Goal: Task Accomplishment & Management: Manage account settings

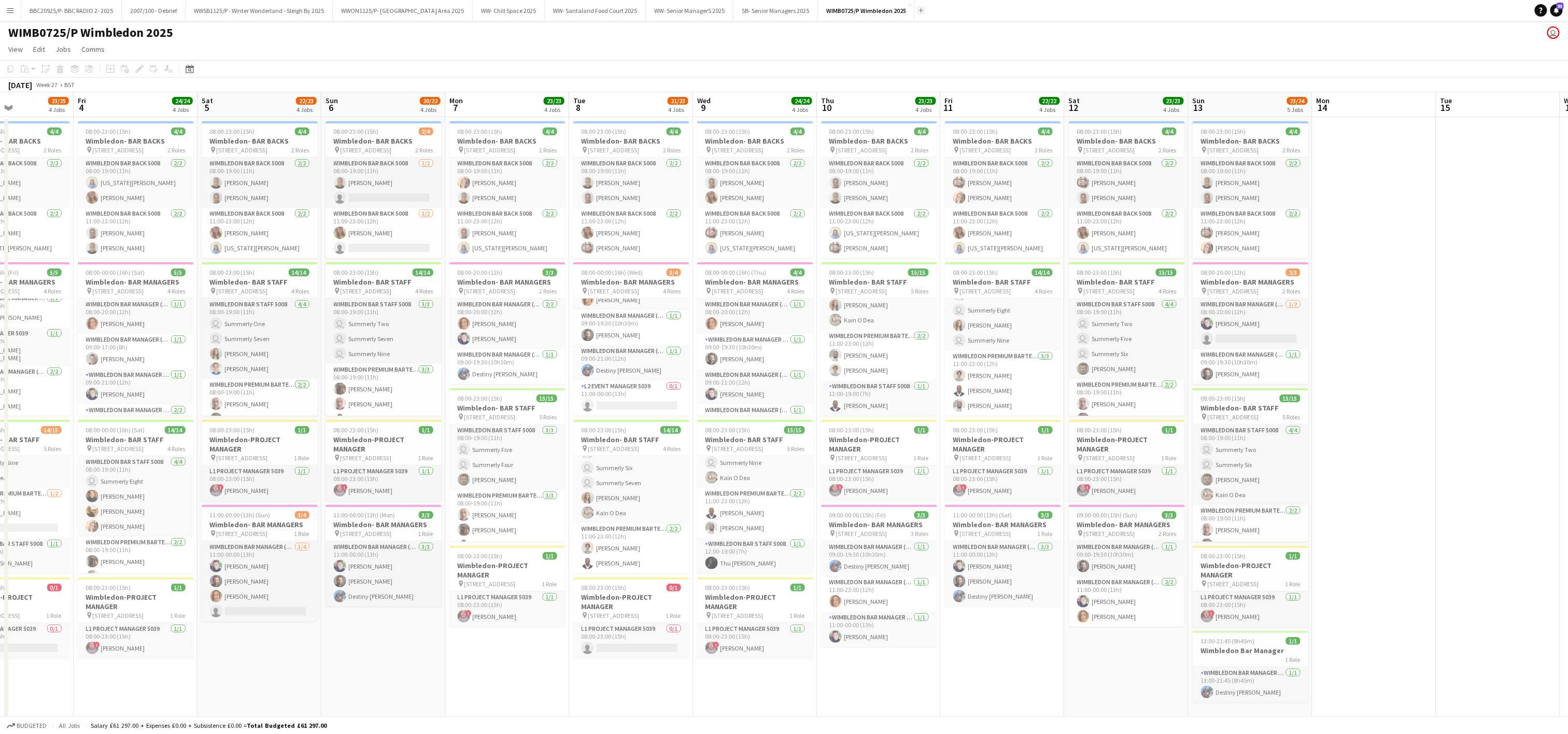
click at [923, 10] on app-icon "Add" at bounding box center [921, 10] width 4 height 4
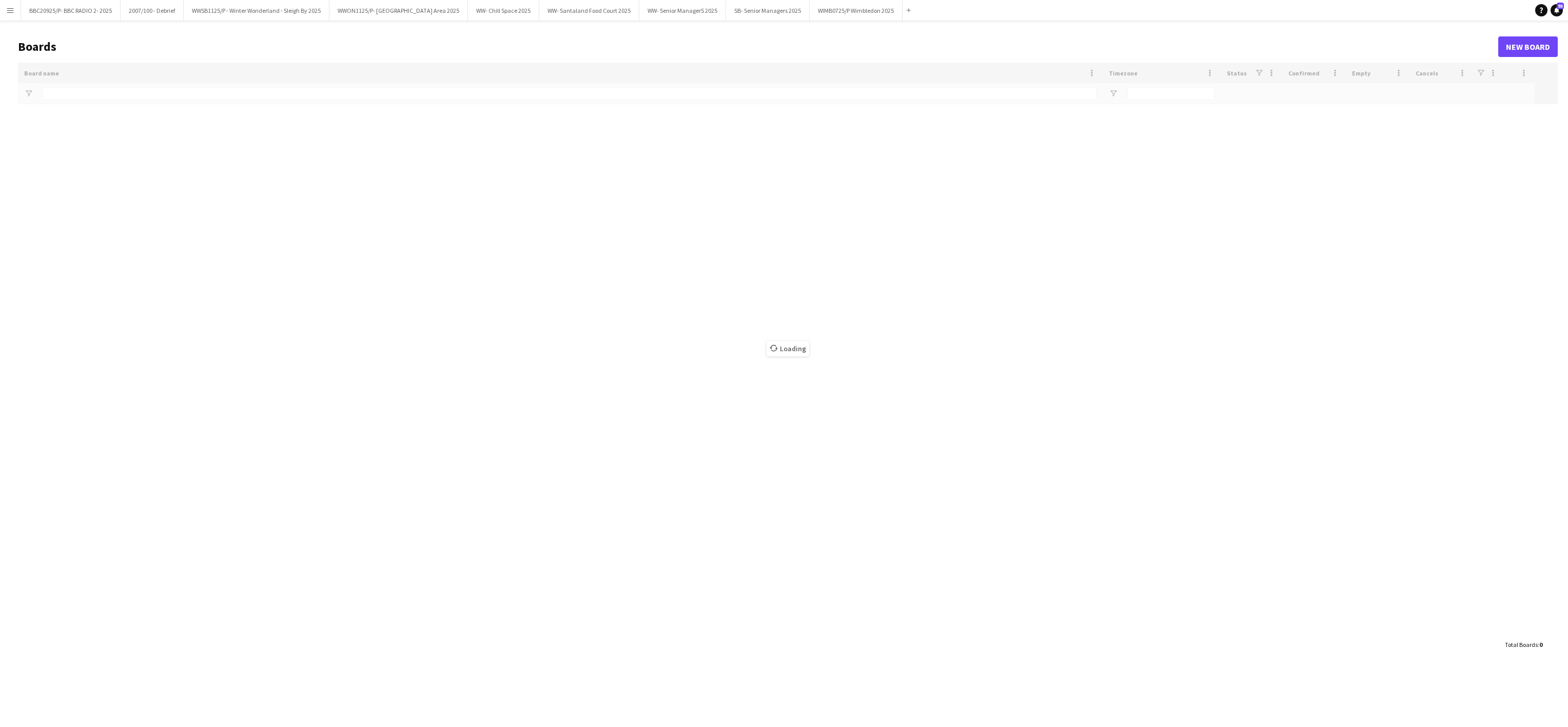
type input "******"
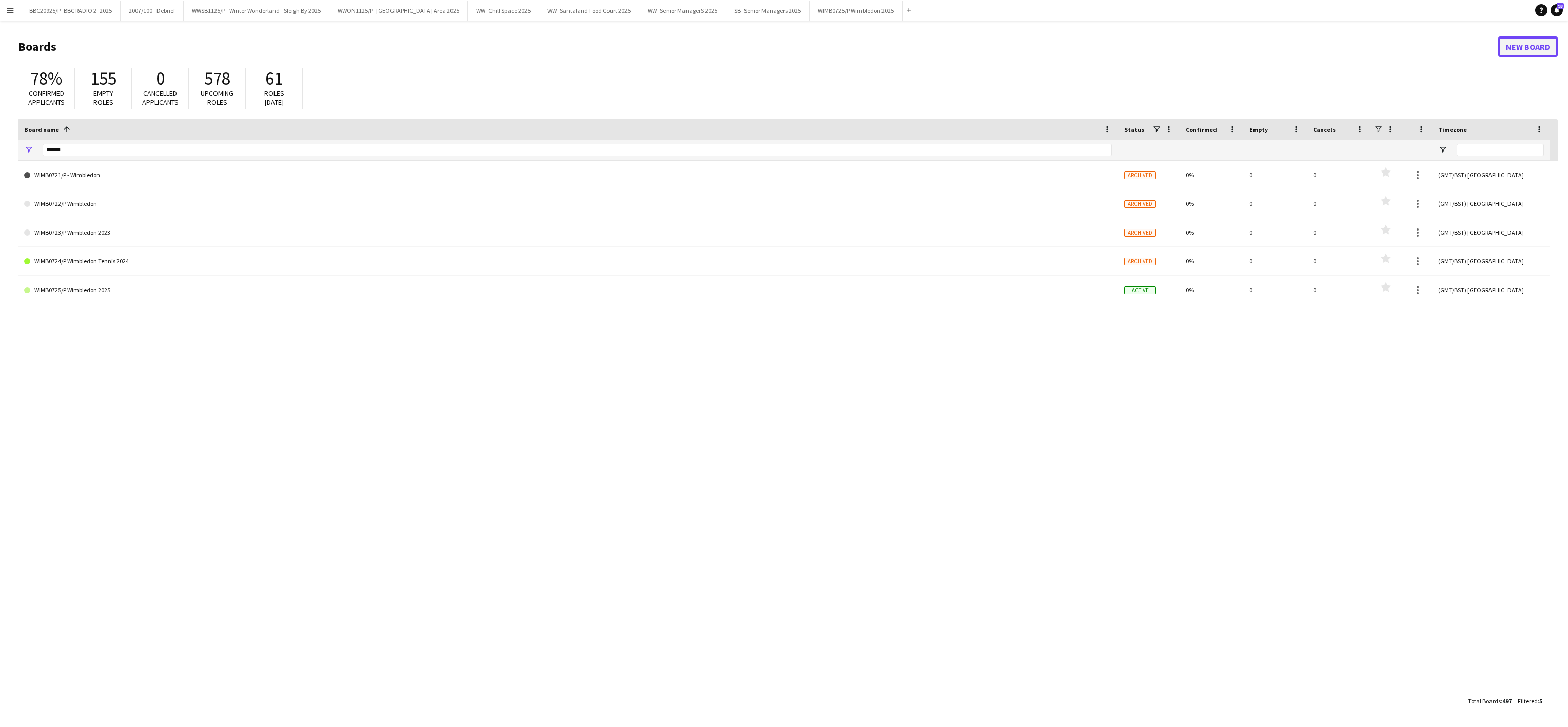
click at [1520, 51] on link "New Board" at bounding box center [1528, 46] width 60 height 21
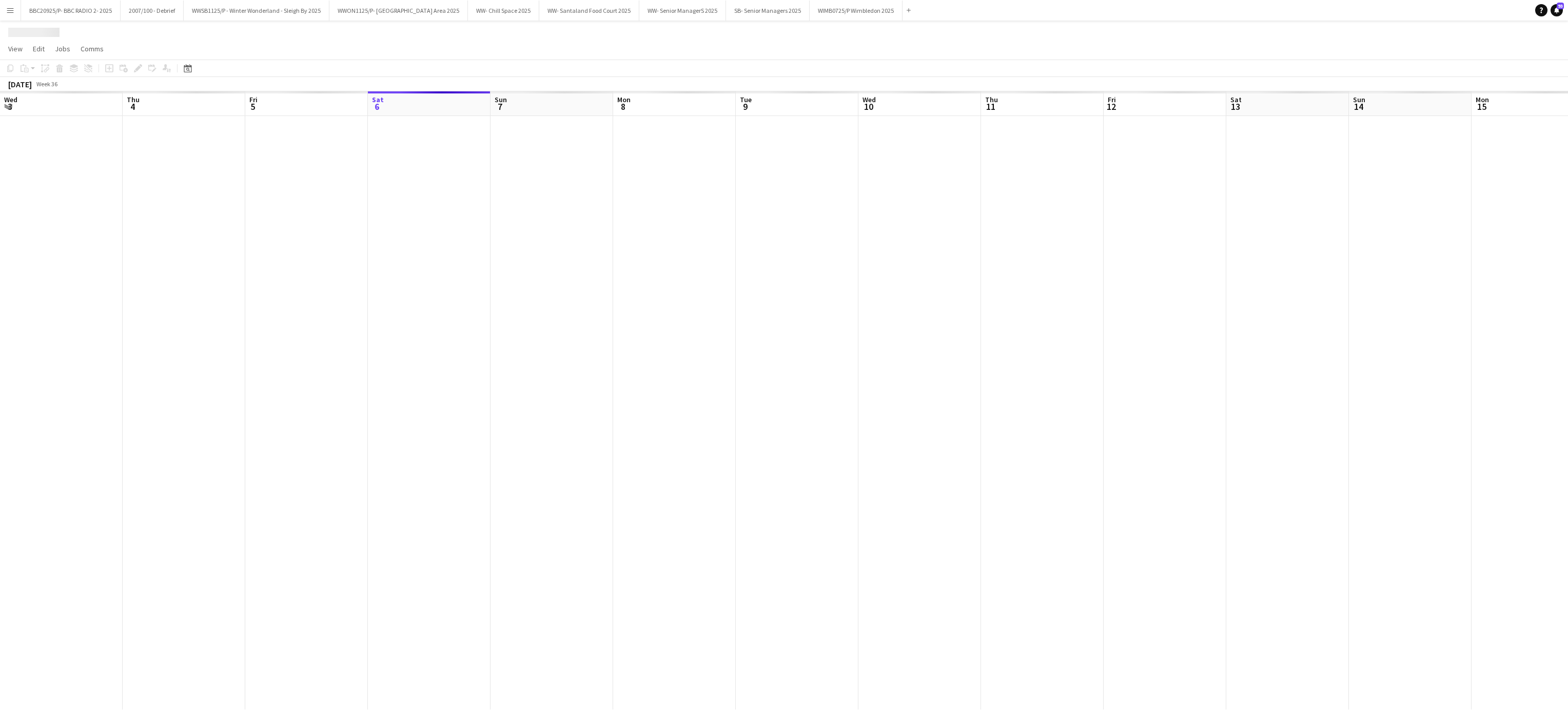
scroll to position [0, 246]
click at [19, 29] on h1 "New Board" at bounding box center [38, 32] width 60 height 16
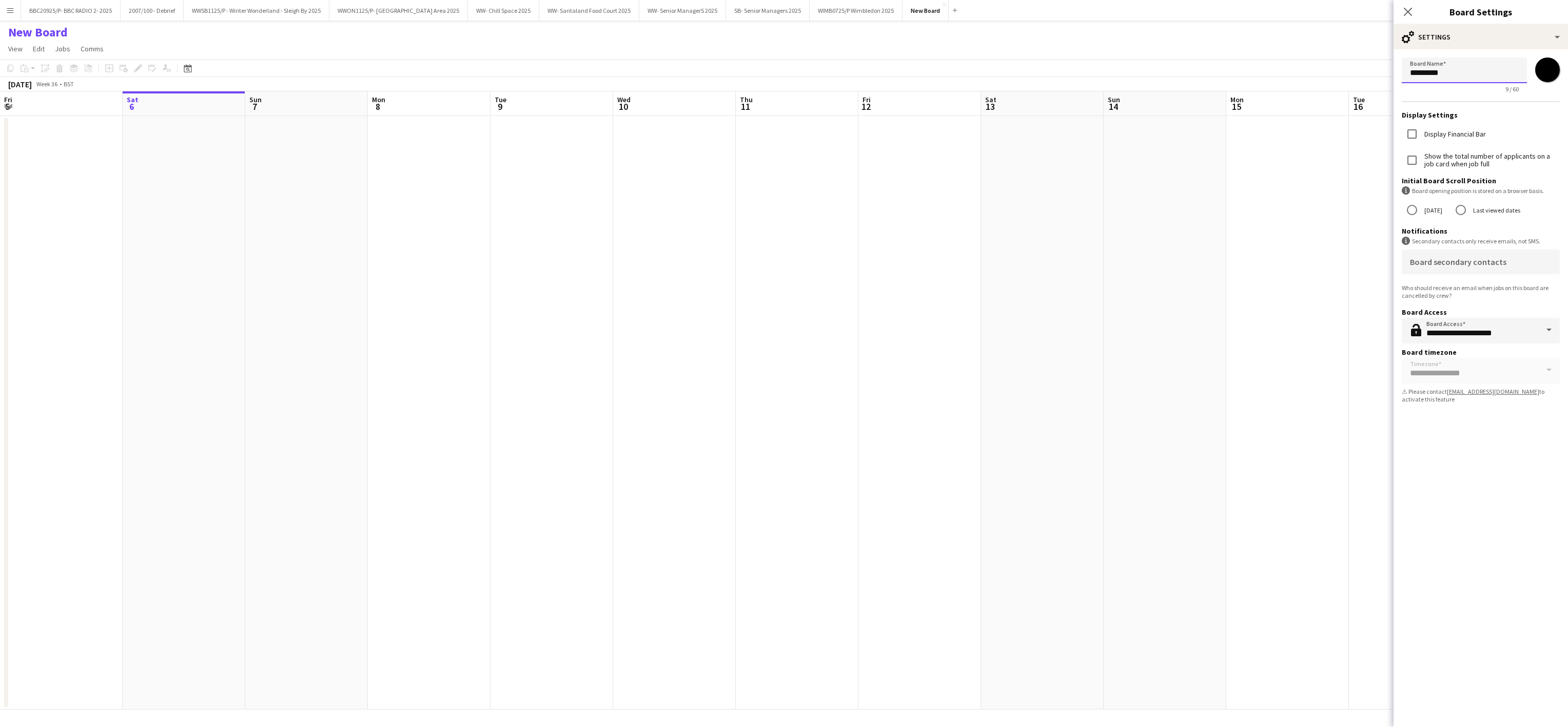
click at [1470, 65] on input "*********" at bounding box center [1464, 70] width 125 height 26
type input "*"
type input "**********"
click at [1552, 72] on input "*******" at bounding box center [1547, 69] width 37 height 37
type input "*******"
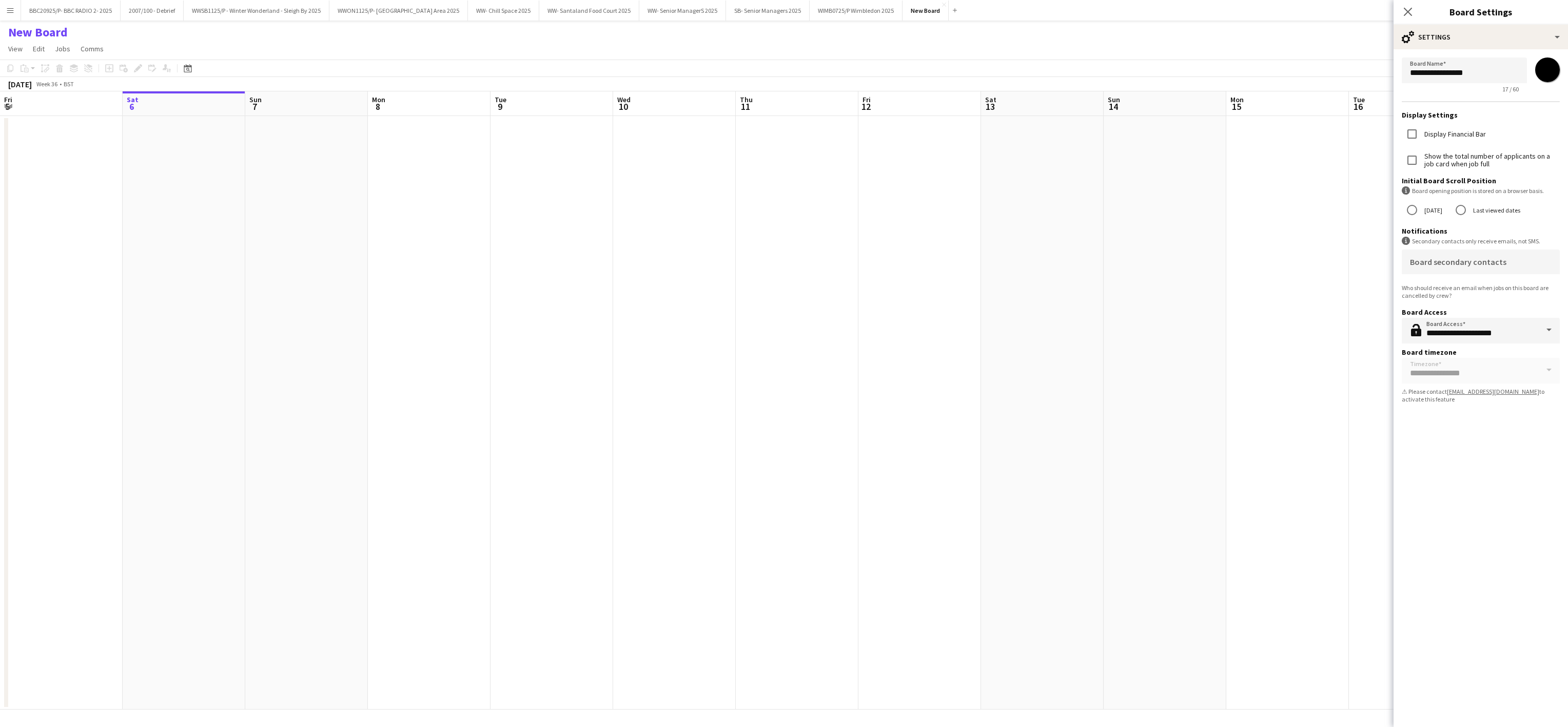
click at [1126, 228] on app-date-cell at bounding box center [1165, 413] width 123 height 594
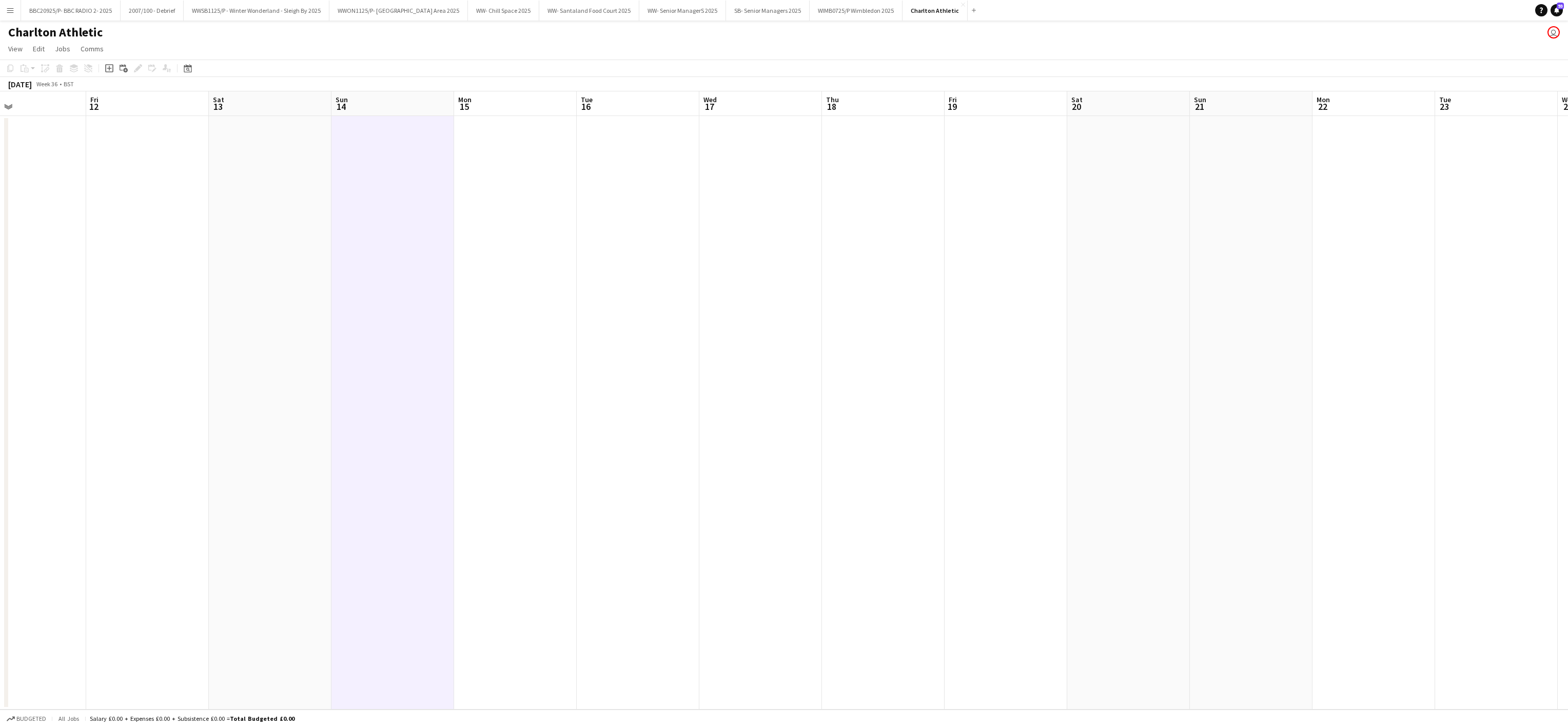
scroll to position [0, 422]
drag, startPoint x: 924, startPoint y: 334, endPoint x: 360, endPoint y: 370, distance: 565.1
click at [360, 370] on app-calendar-viewport "Mon 8 Tue 9 Wed 10 Thu 11 Fri 12 Sat 13 Sun 14 Mon 15 Tue 16 Wed 17 Thu 18 Fri …" at bounding box center [784, 400] width 1568 height 618
click at [745, 122] on app-date-cell at bounding box center [743, 413] width 123 height 594
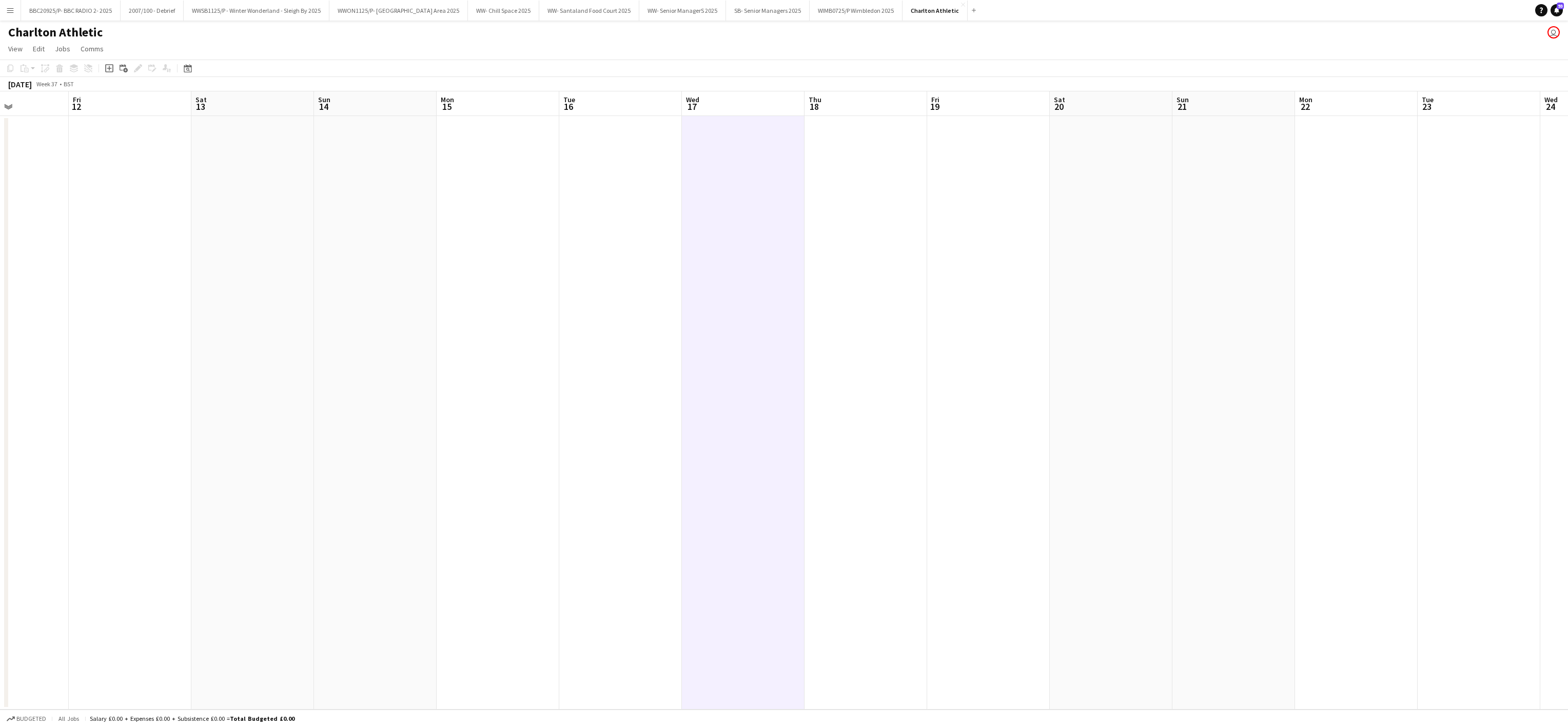
click at [203, 150] on app-date-cell at bounding box center [252, 413] width 123 height 594
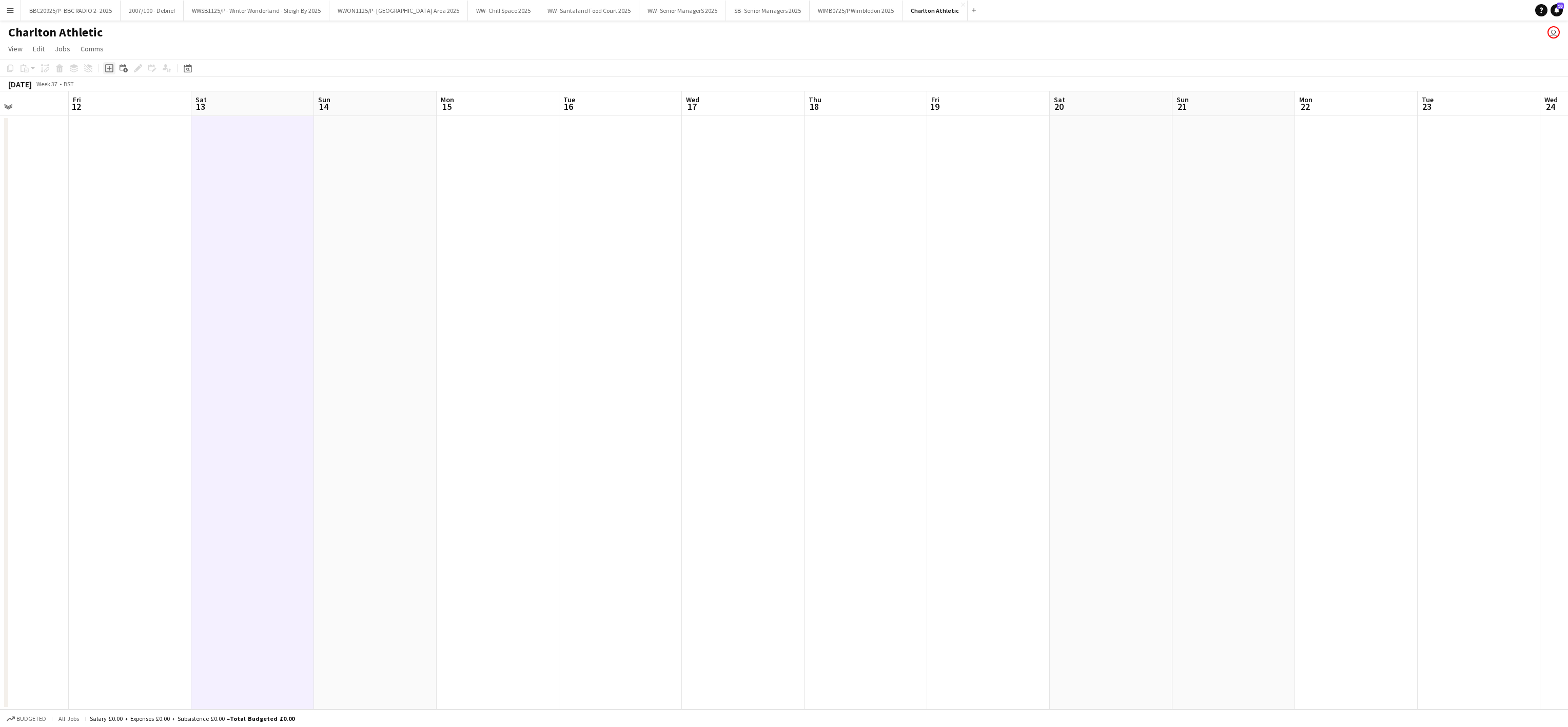
click at [106, 68] on icon "Add job" at bounding box center [109, 68] width 8 height 8
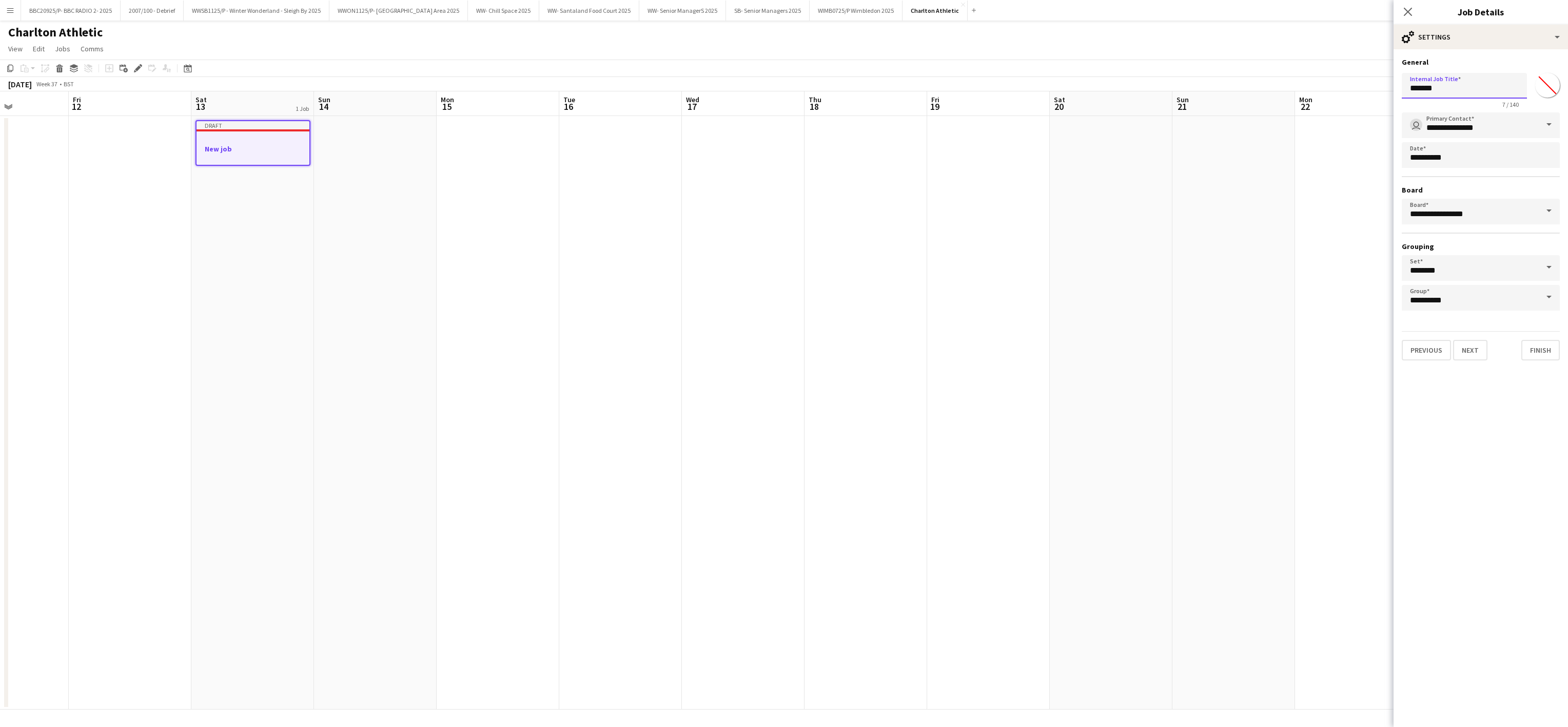
drag, startPoint x: 1456, startPoint y: 87, endPoint x: 1349, endPoint y: 86, distance: 107.0
click at [1349, 86] on body "Menu Boards Boards Boards All jobs Status Workforce Workforce My Workforce Recr…" at bounding box center [784, 364] width 1568 height 727
type input "**********"
click at [1433, 345] on button "Previous" at bounding box center [1426, 350] width 49 height 21
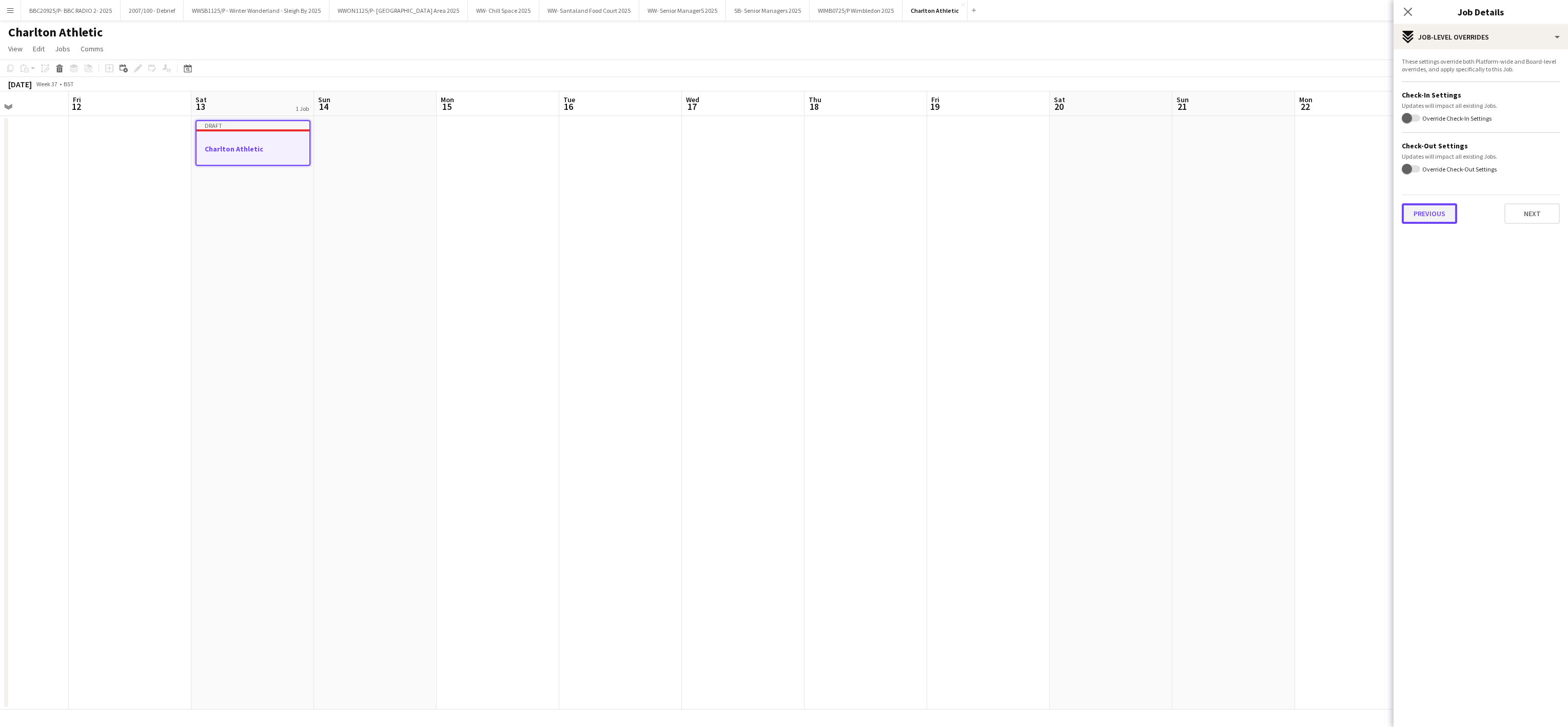
click at [1421, 216] on button "Previous" at bounding box center [1429, 213] width 55 height 21
click at [1436, 99] on button "Previous" at bounding box center [1429, 106] width 55 height 21
click at [1441, 160] on button "Previous" at bounding box center [1429, 154] width 55 height 21
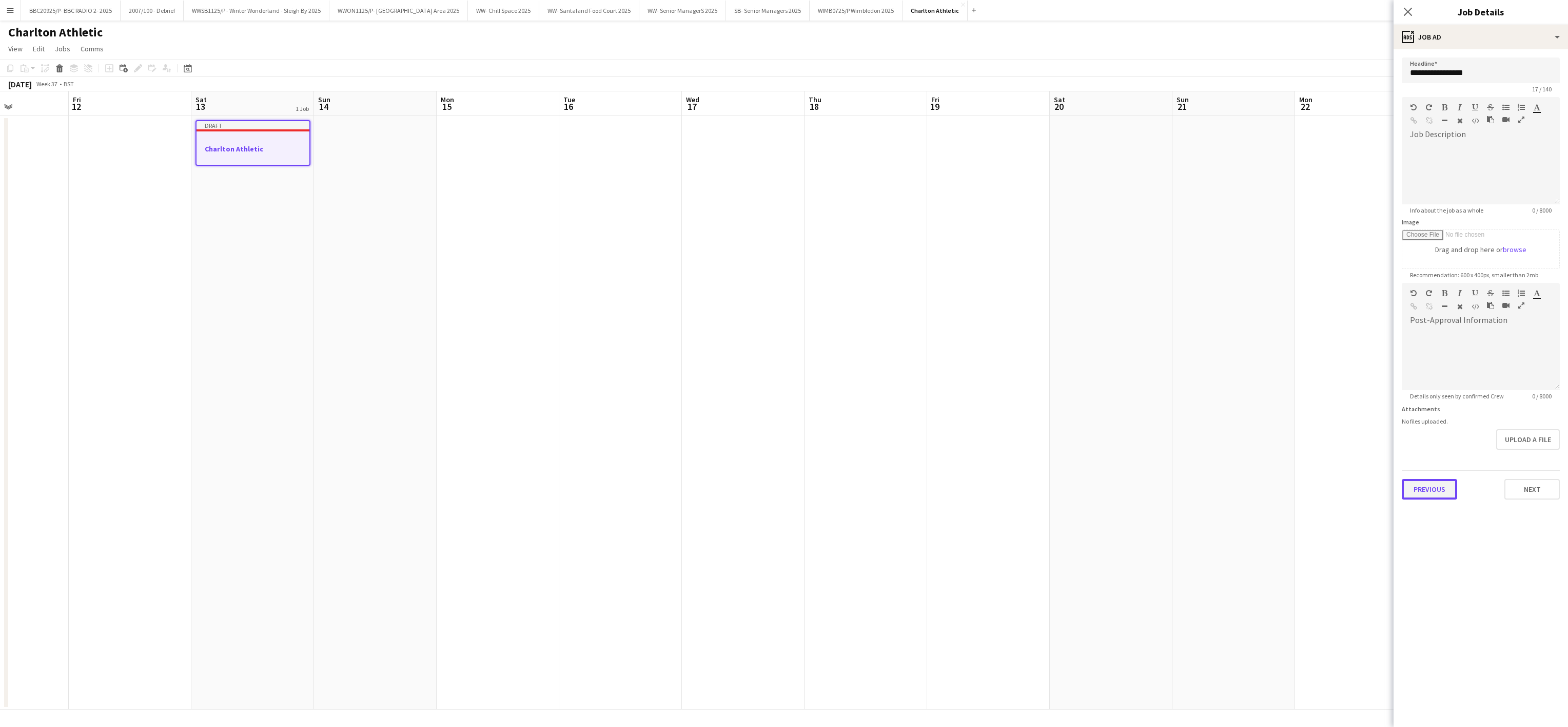
scroll to position [0, 0]
click at [1418, 490] on button "Previous" at bounding box center [1429, 489] width 55 height 21
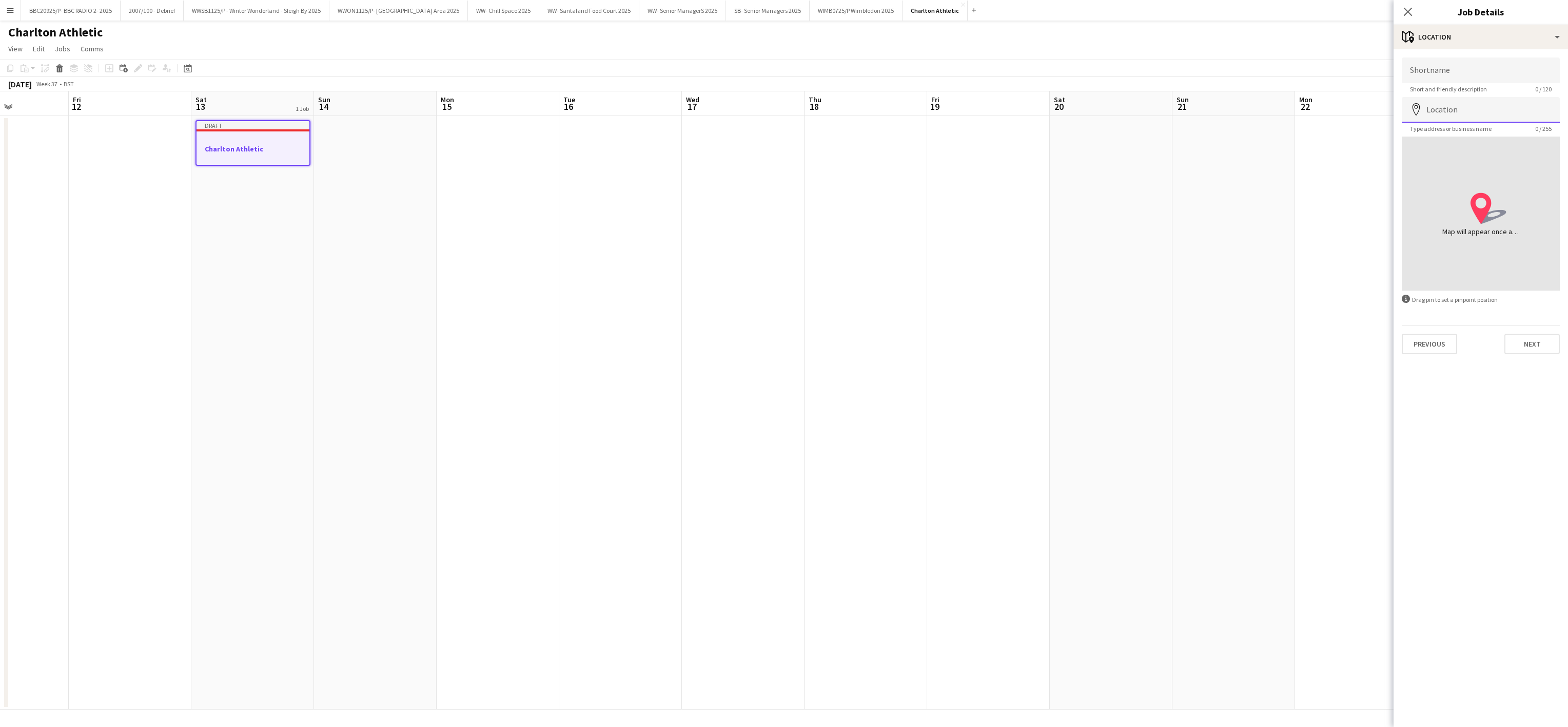
click at [1461, 113] on input "Location" at bounding box center [1481, 110] width 158 height 26
type input "**********"
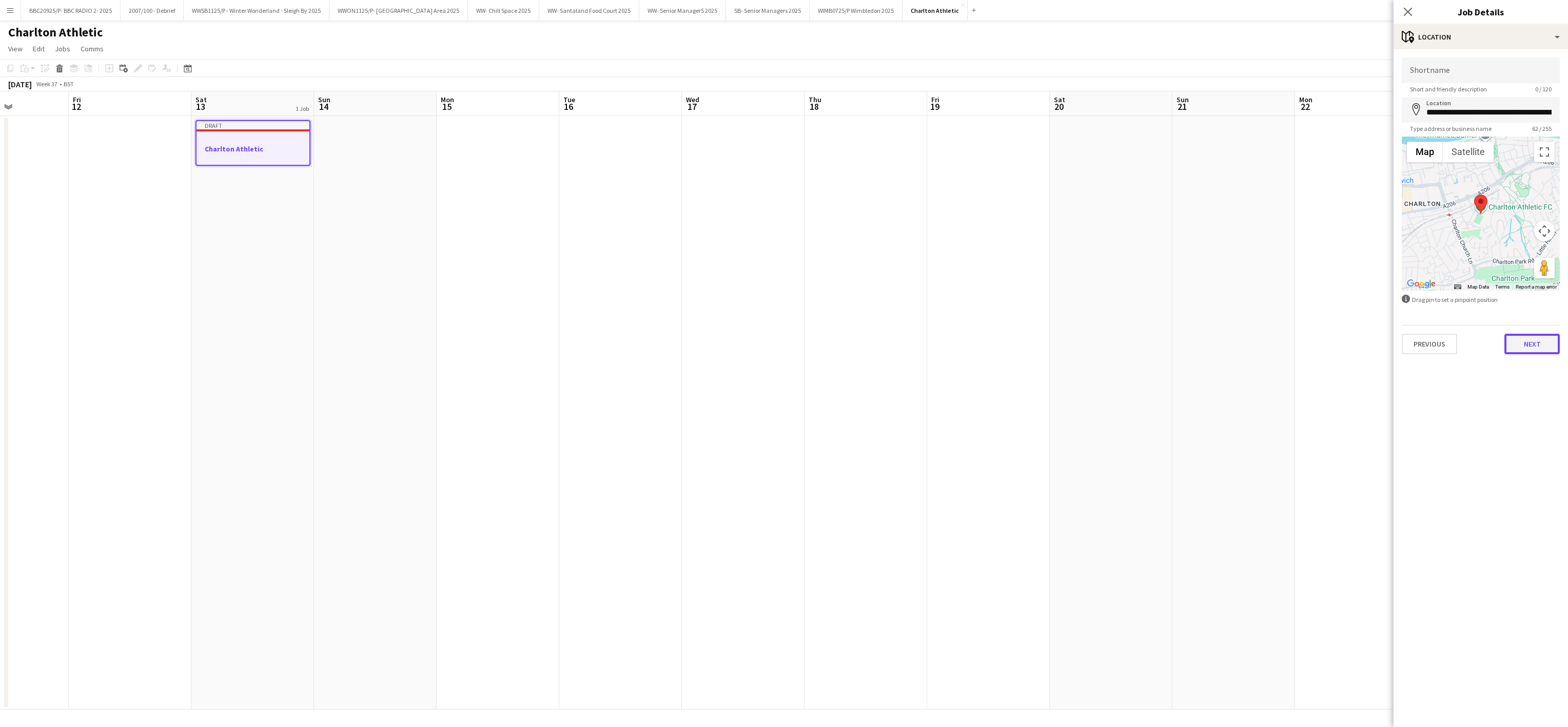
click at [1537, 339] on button "Next" at bounding box center [1532, 344] width 55 height 21
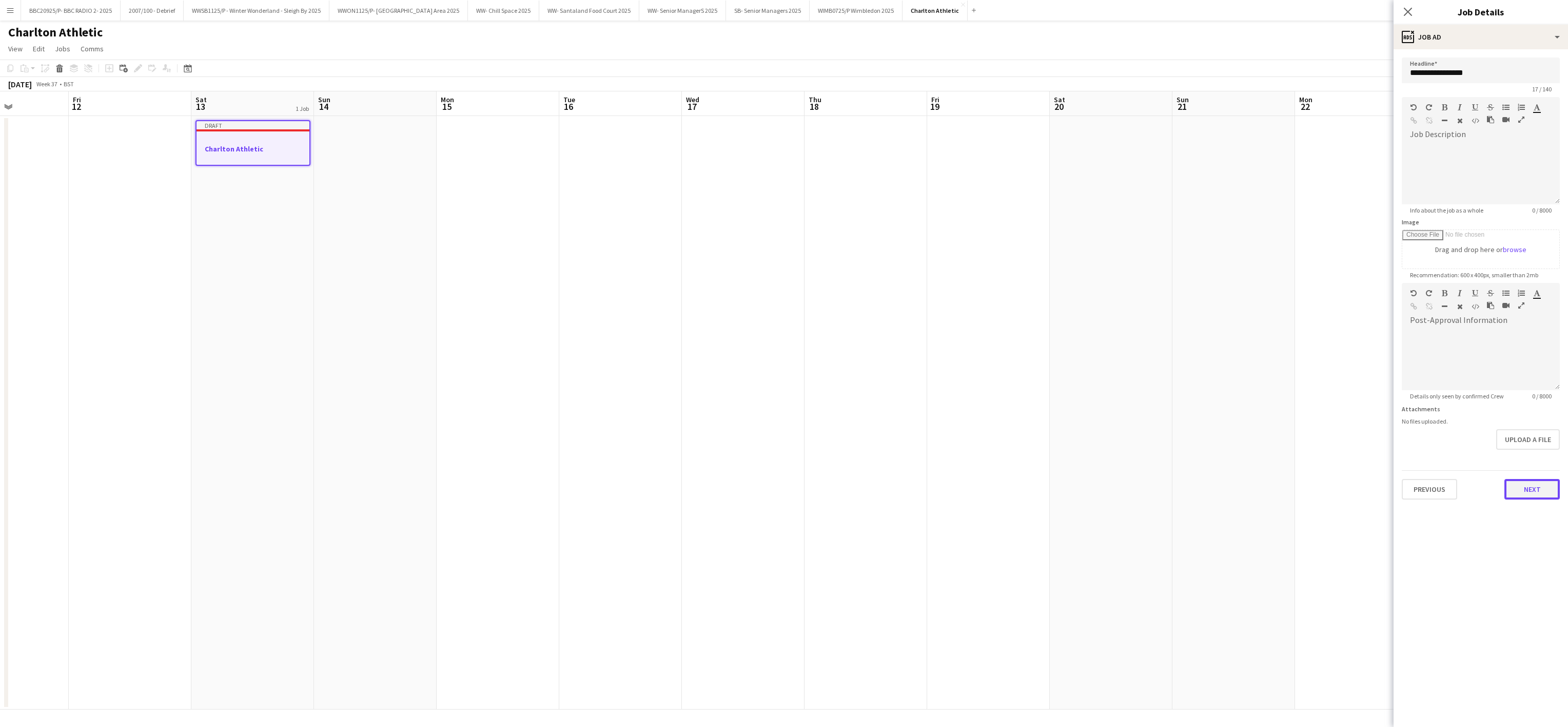
click at [1500, 484] on div "Previous Next" at bounding box center [1481, 484] width 158 height 29
click at [1522, 485] on button "Next" at bounding box center [1532, 489] width 55 height 21
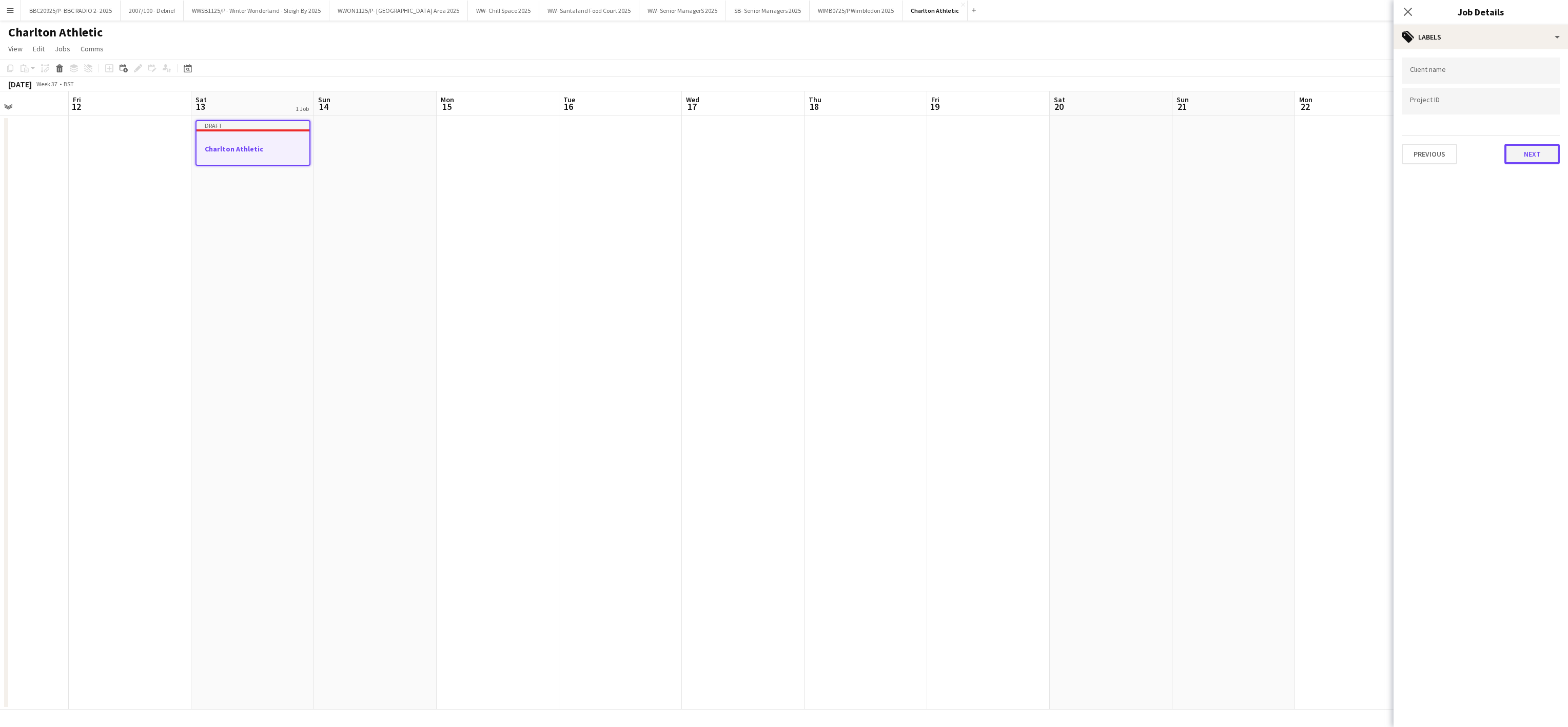
click at [1530, 151] on button "Next" at bounding box center [1532, 154] width 55 height 21
click at [600, 482] on app-date-cell at bounding box center [620, 413] width 123 height 594
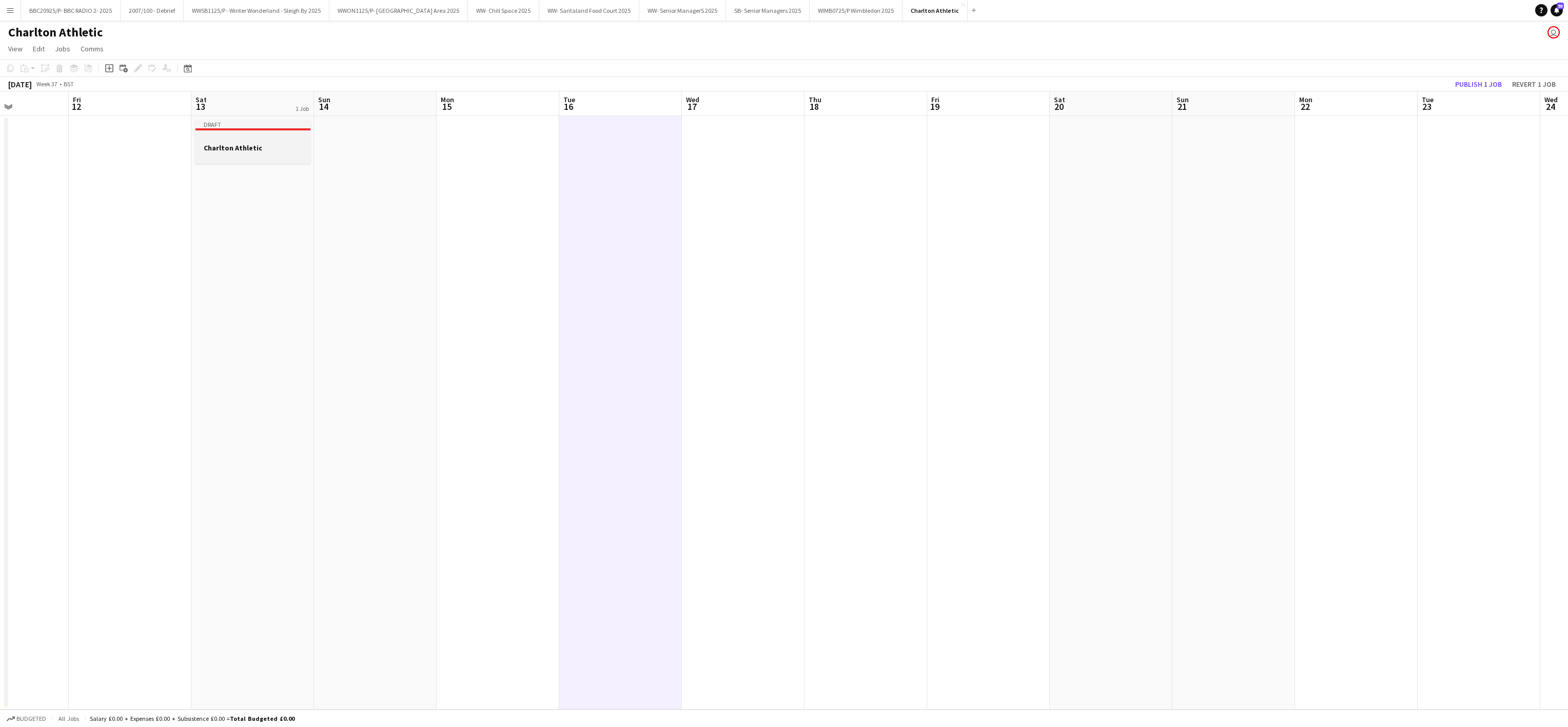
click at [248, 150] on h3 "Charlton Athletic" at bounding box center [253, 148] width 115 height 9
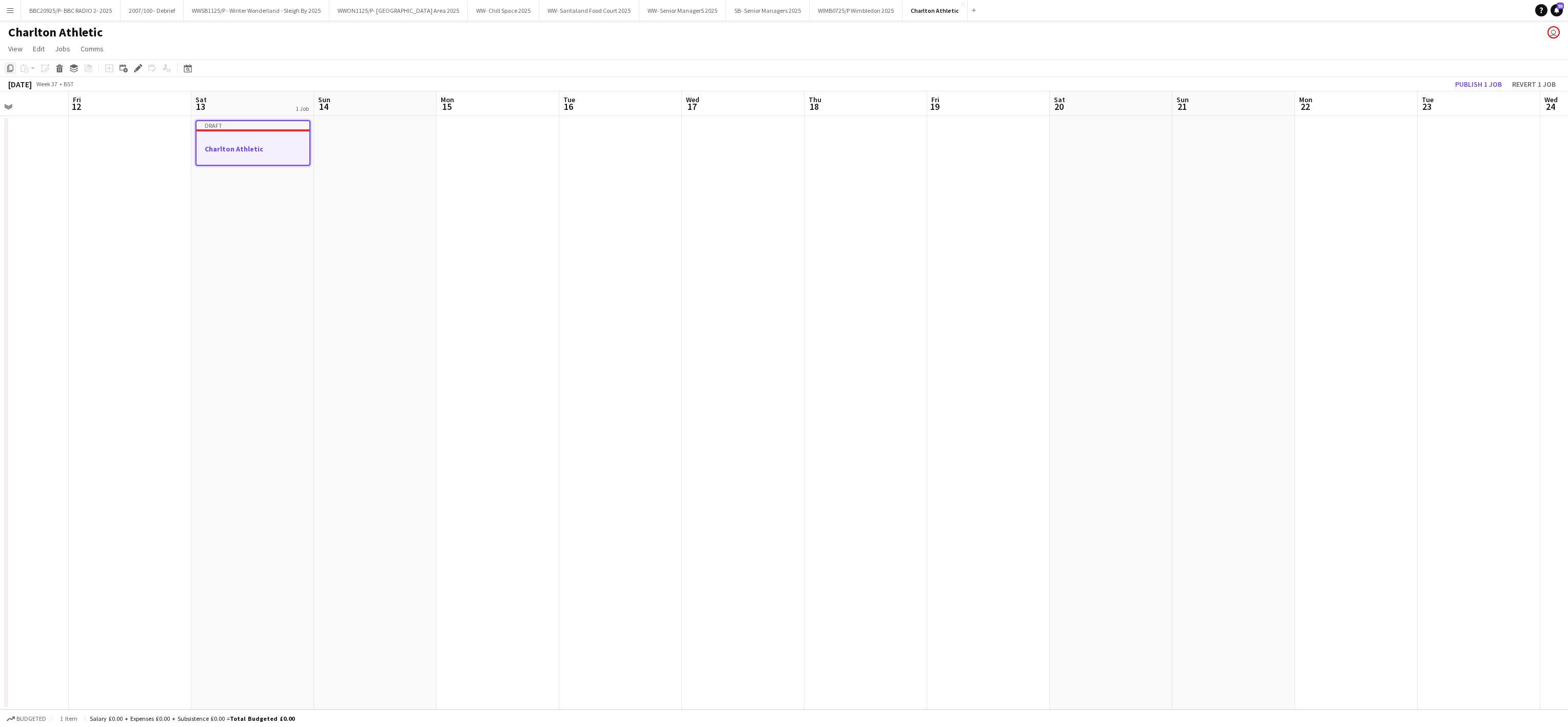
click at [11, 66] on icon "Copy" at bounding box center [10, 68] width 8 height 8
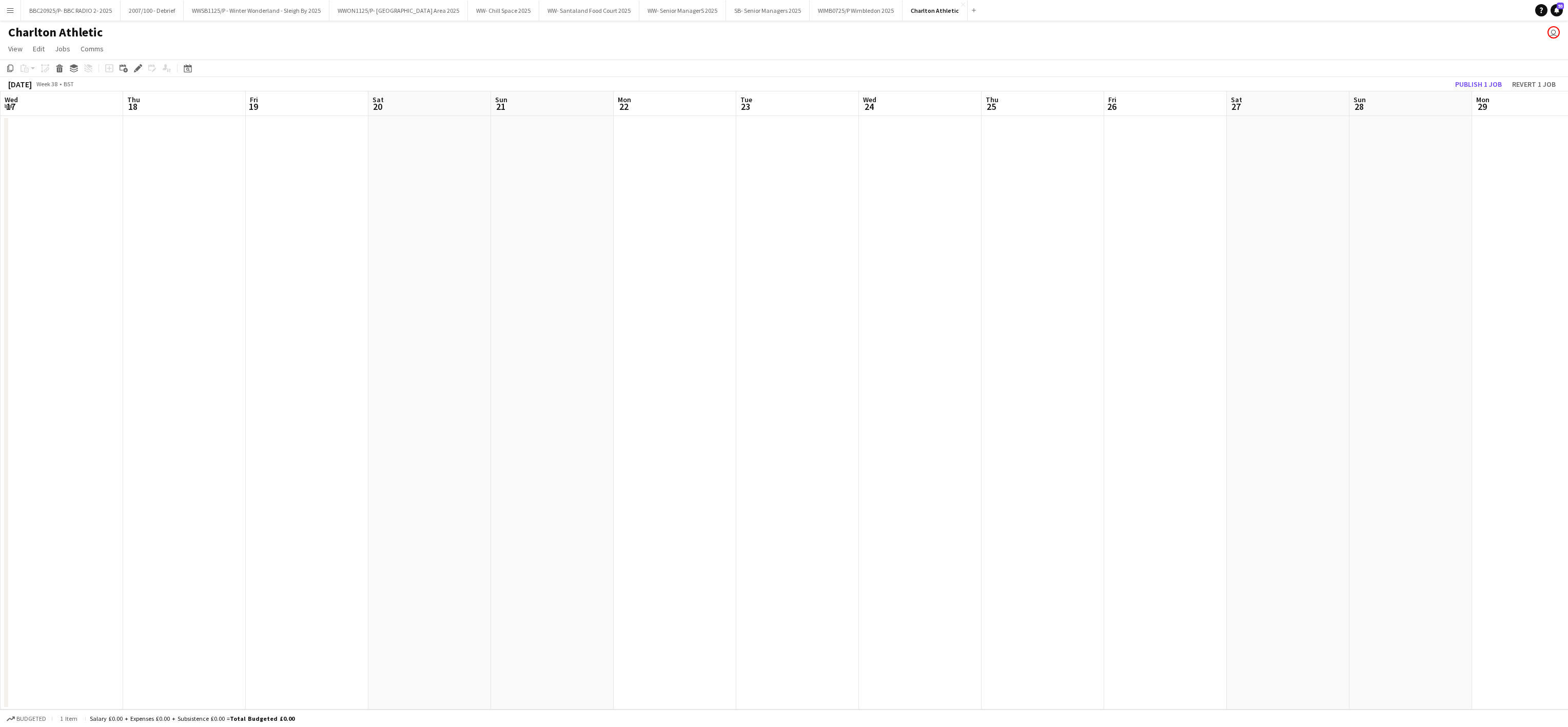
scroll to position [0, 376]
drag, startPoint x: 1511, startPoint y: 257, endPoint x: 821, endPoint y: 350, distance: 696.2
click at [821, 350] on app-calendar-viewport "Sun 14 Mon 15 Tue 16 Wed 17 Thu 18 Fri 19 Sat 20 Sun 21 Mon 22 Tue 23 Wed 24 Th…" at bounding box center [784, 400] width 1568 height 618
click at [1294, 144] on app-date-cell at bounding box center [1279, 413] width 123 height 594
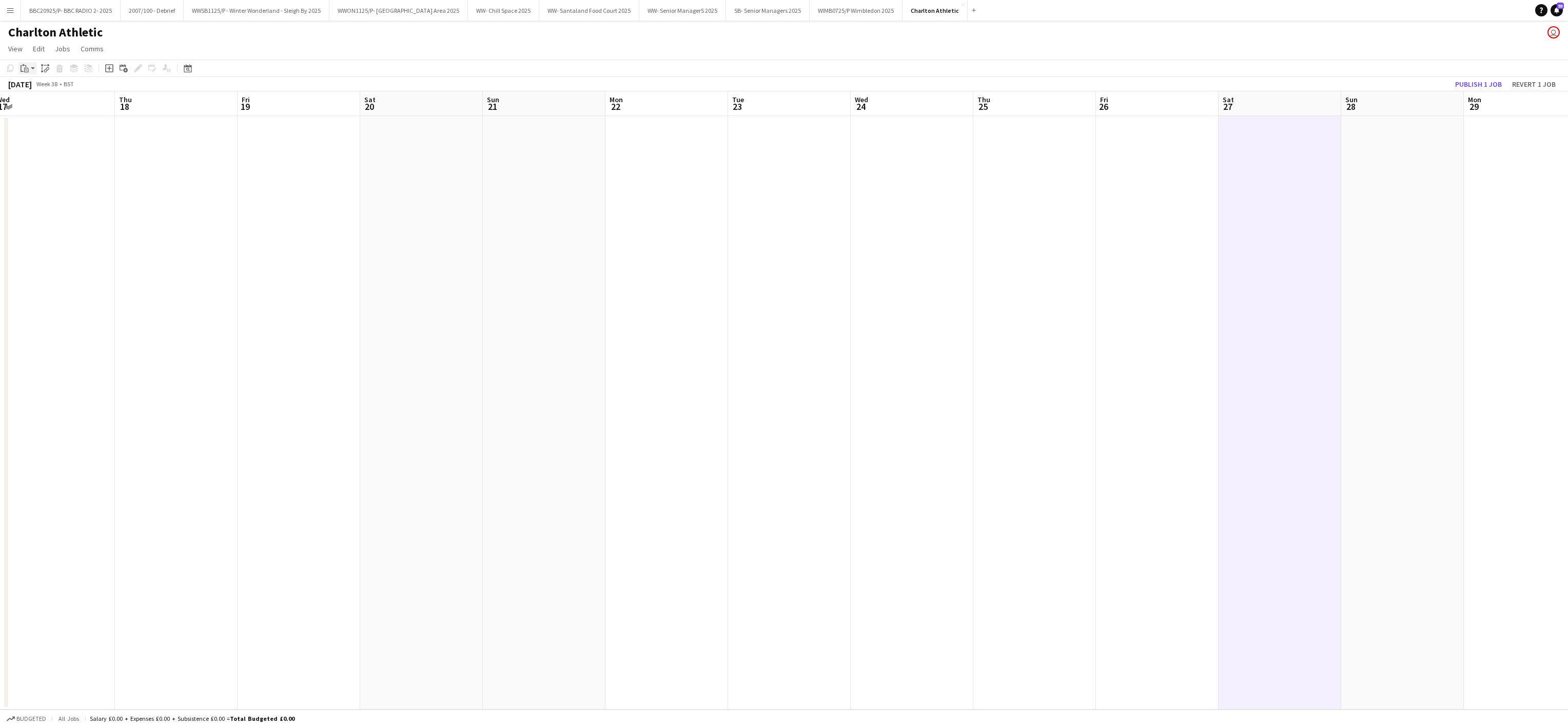
click at [25, 69] on icon at bounding box center [26, 70] width 4 height 4
click at [34, 90] on link "Paste Ctrl+V" at bounding box center [75, 87] width 97 height 9
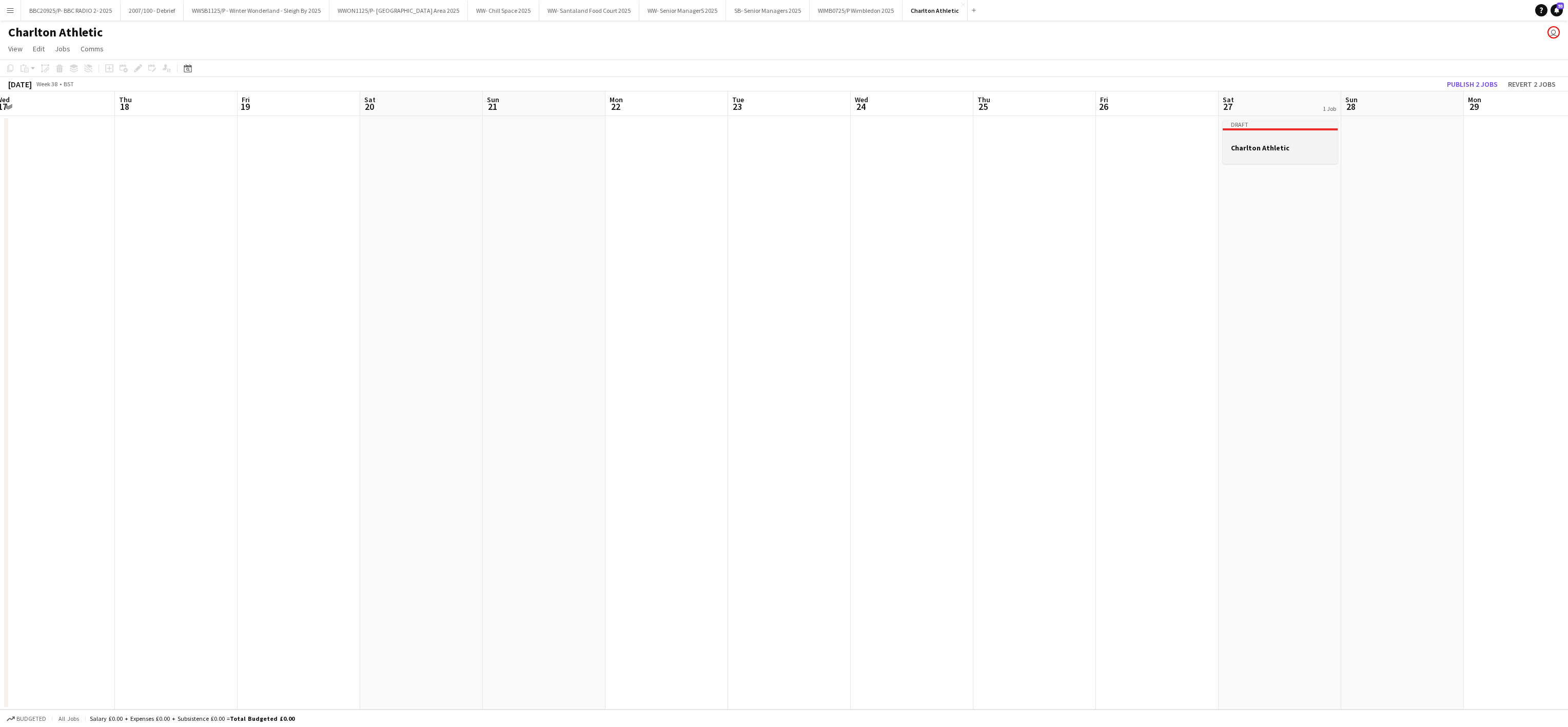
click at [1255, 145] on h3 "Charlton Athletic" at bounding box center [1280, 148] width 115 height 9
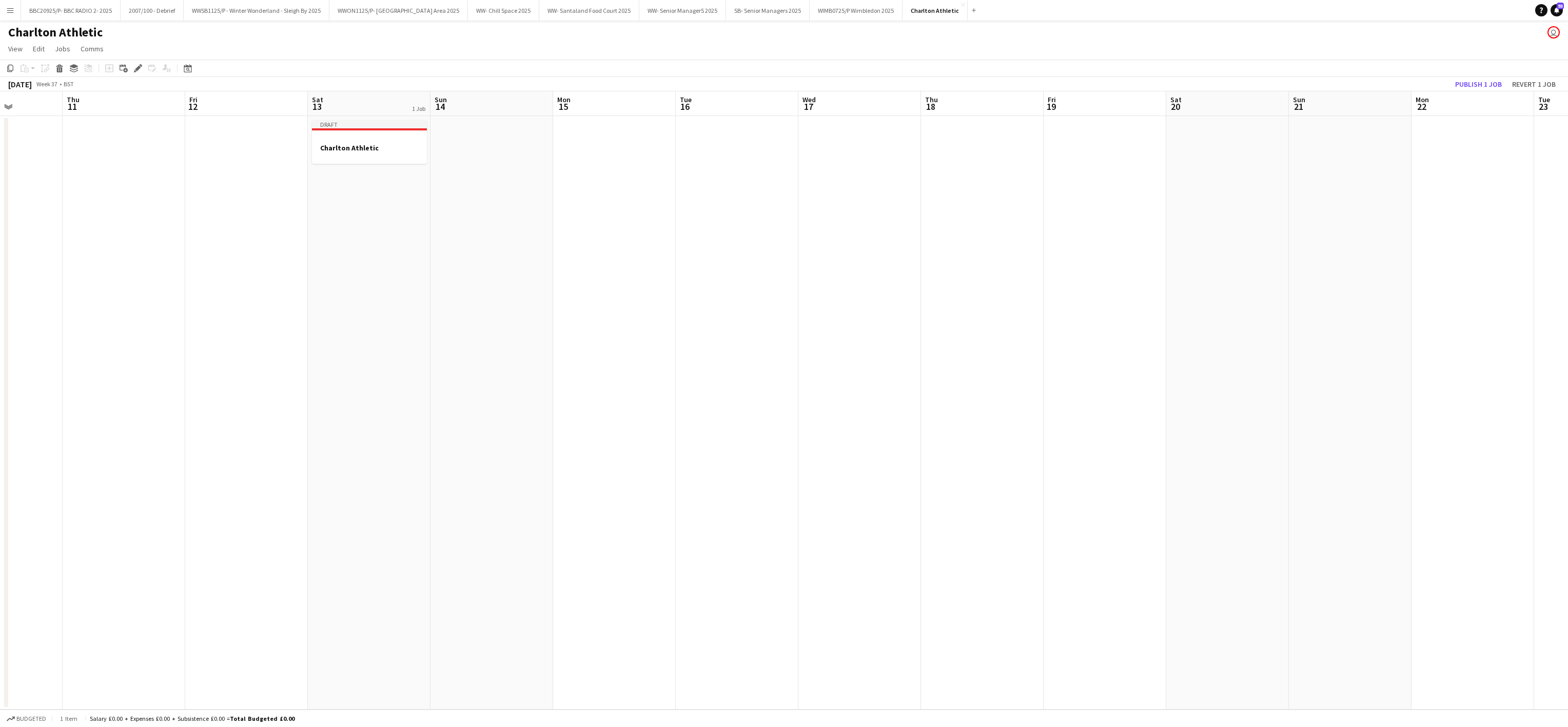
drag, startPoint x: 402, startPoint y: 368, endPoint x: 1209, endPoint y: 489, distance: 816.0
click at [1209, 489] on app-calendar-viewport "Mon 8 Tue 9 Wed 10 Thu 11 Fri 12 Sat 13 1 Job Sun 14 Mon 15 Tue 16 Wed 17 Thu 1…" at bounding box center [784, 400] width 1568 height 618
click at [398, 140] on div at bounding box center [370, 138] width 115 height 7
click at [140, 62] on div "Edit" at bounding box center [138, 69] width 12 height 12
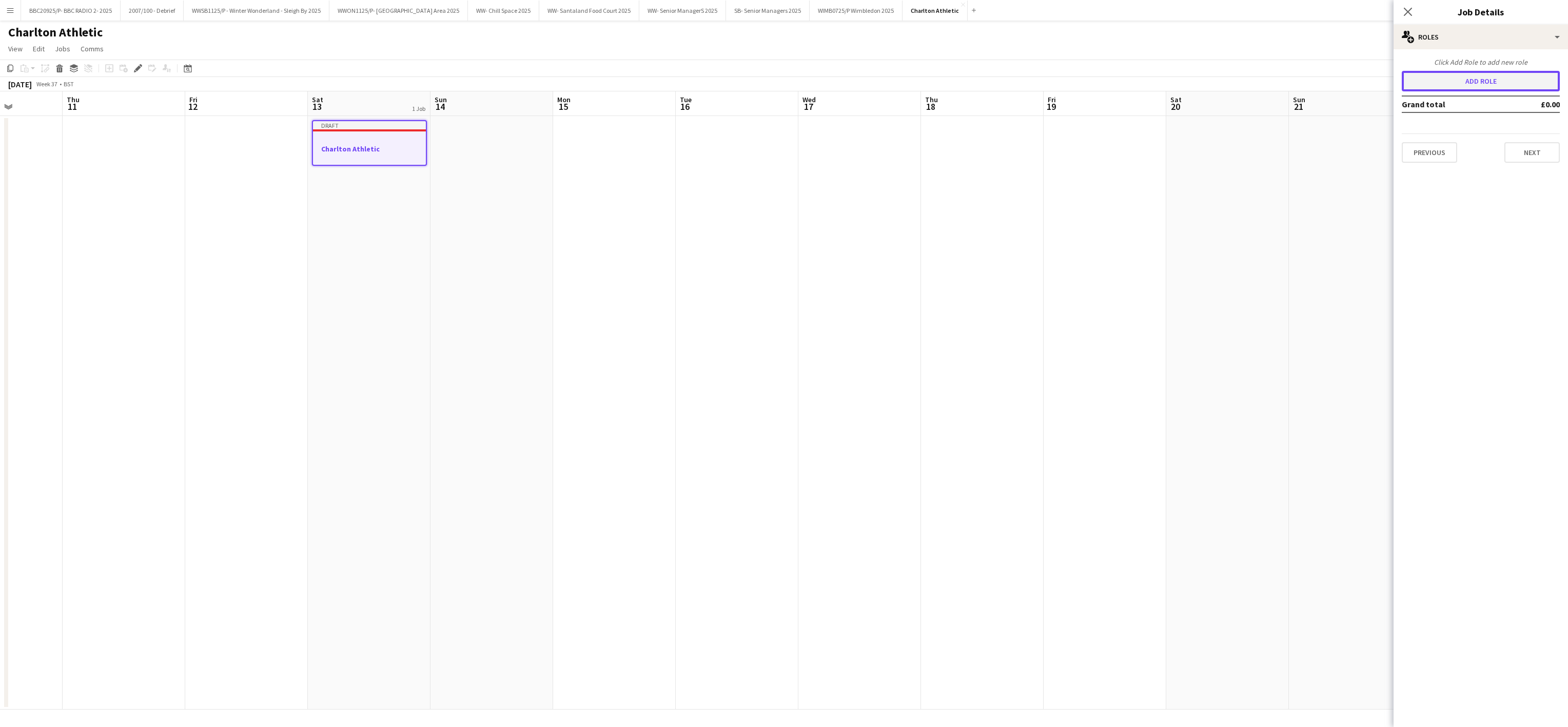
click at [1482, 77] on button "Add role" at bounding box center [1481, 81] width 158 height 21
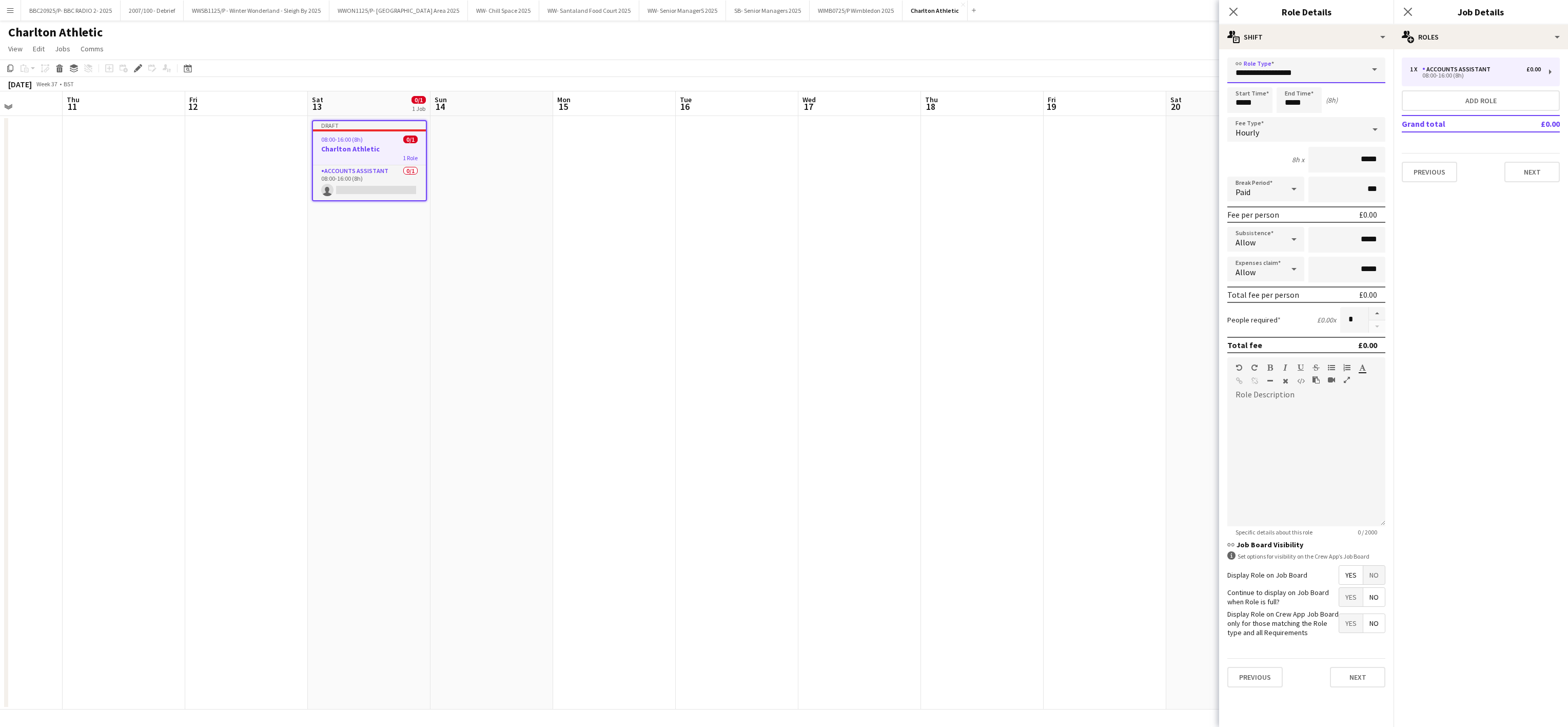
drag, startPoint x: 1348, startPoint y: 62, endPoint x: 1045, endPoint y: 65, distance: 303.0
click at [1045, 65] on body "Menu Boards Boards Boards All jobs Status Workforce Workforce My Workforce Recr…" at bounding box center [784, 364] width 1568 height 727
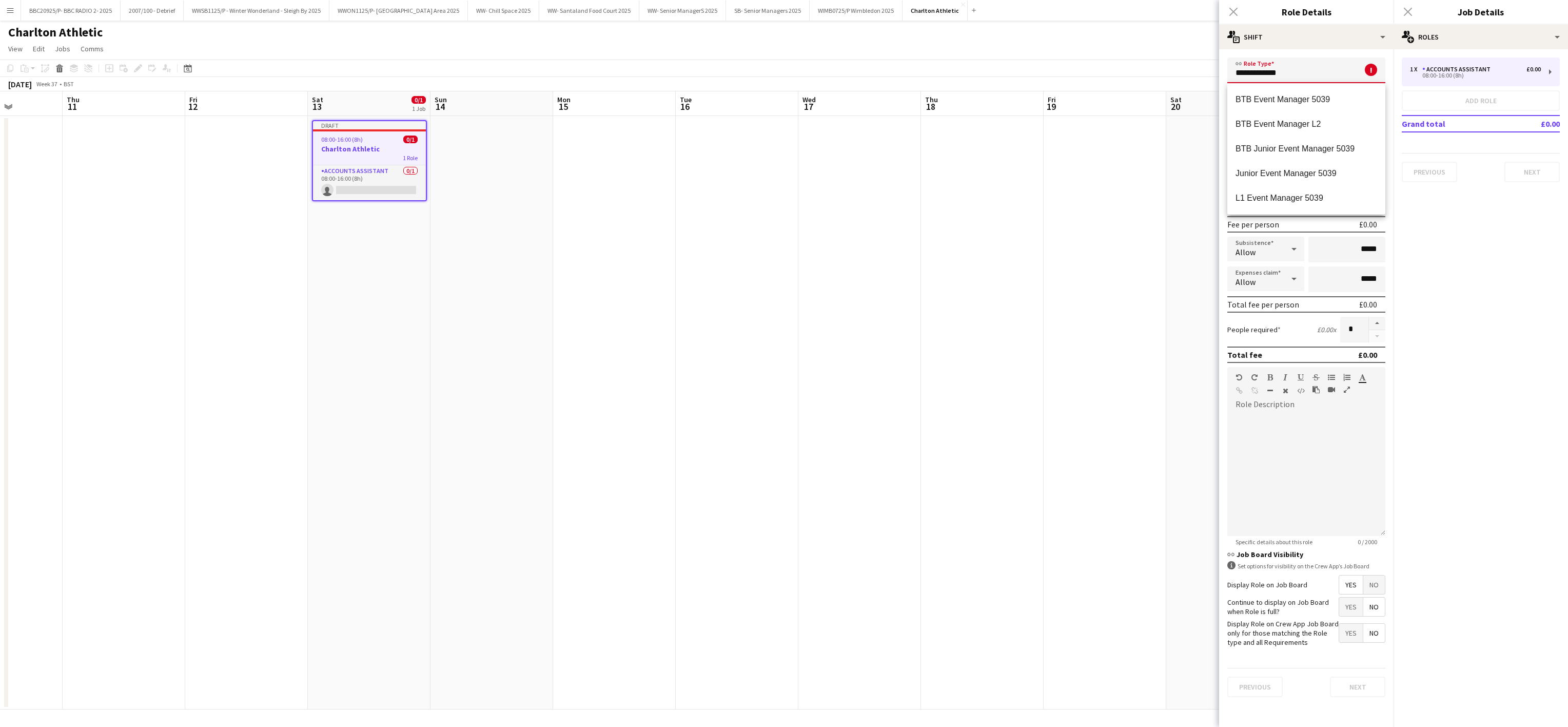
scroll to position [74, 0]
click at [1273, 147] on span "L2 Event Manager 5039" at bounding box center [1306, 149] width 141 height 10
type input "**********"
type input "******"
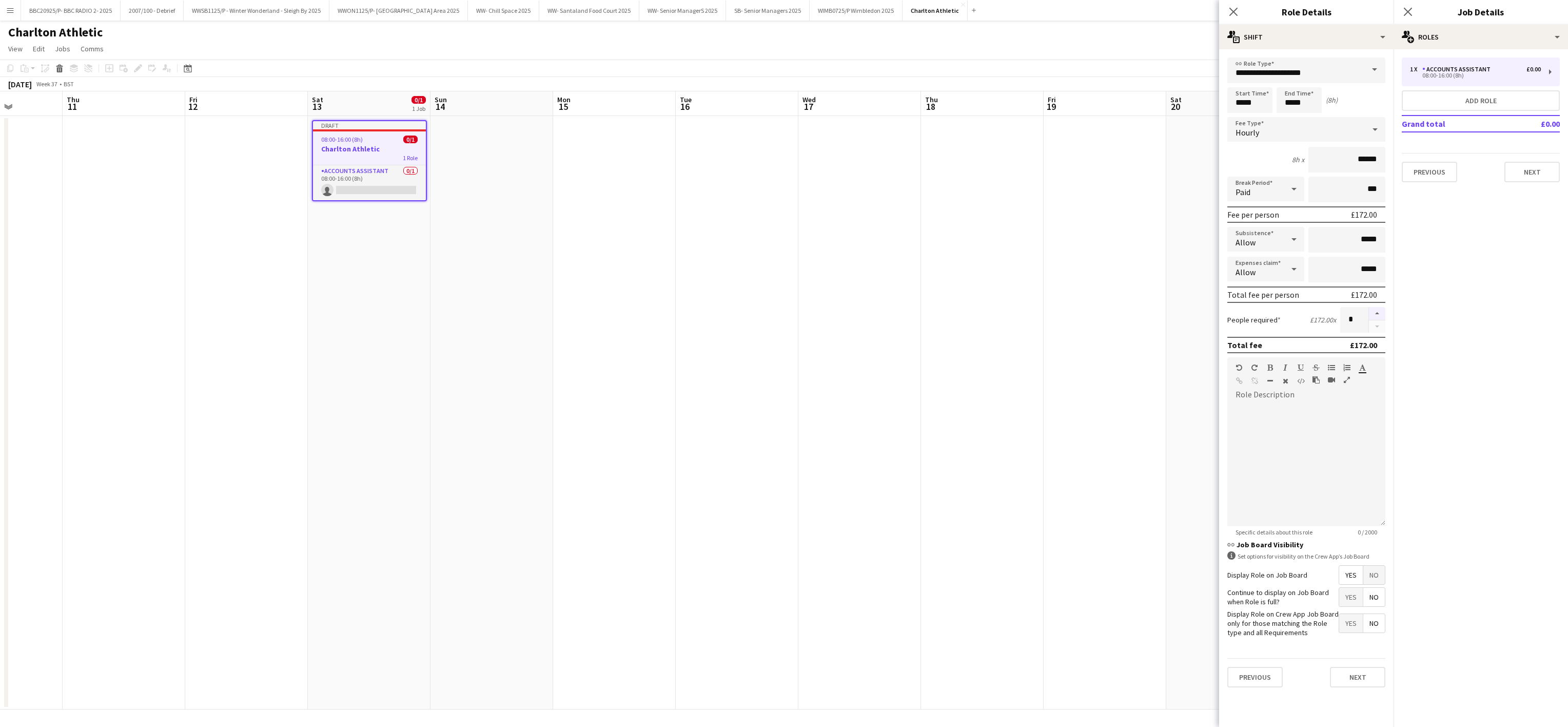
click at [1380, 312] on button "button" at bounding box center [1377, 313] width 16 height 13
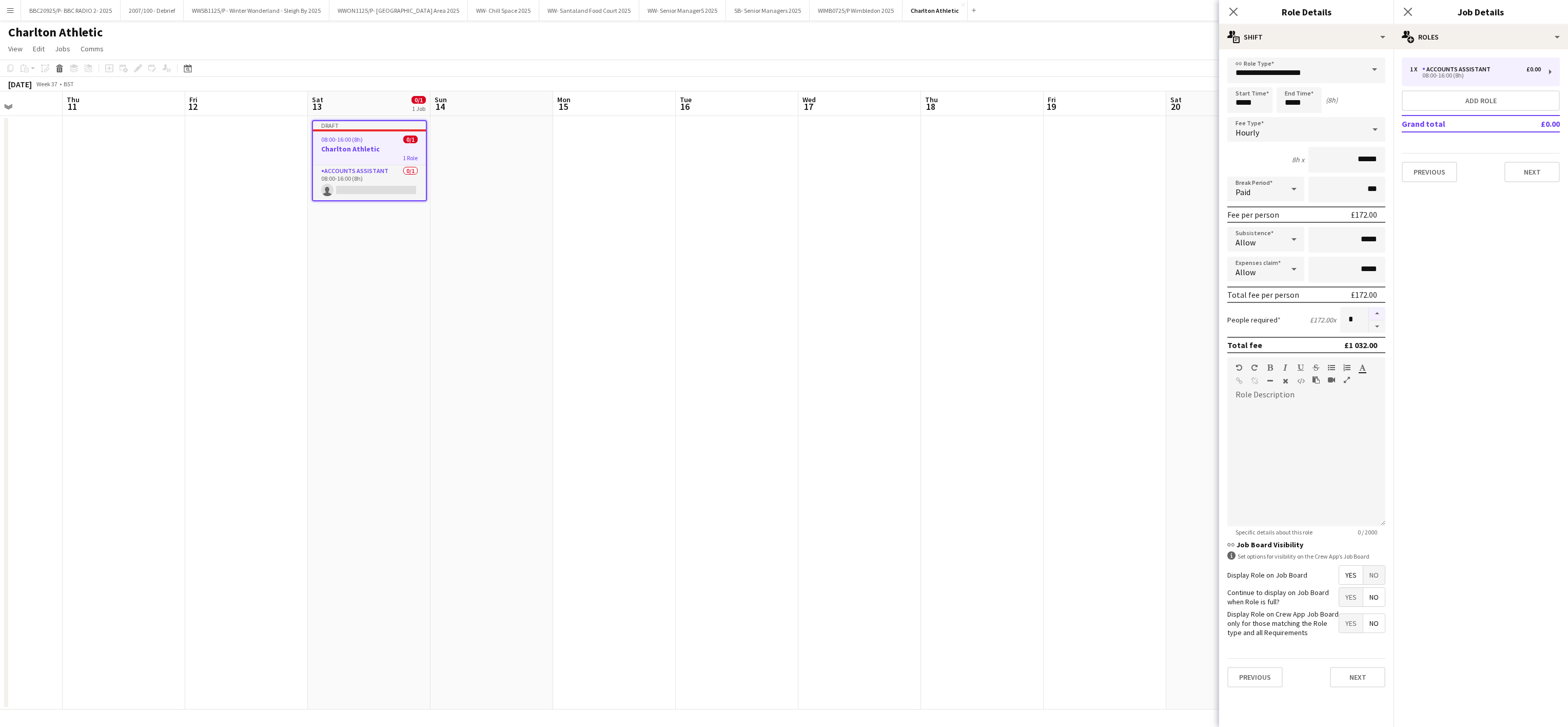
click at [1380, 312] on button "button" at bounding box center [1377, 313] width 16 height 13
type input "*"
click at [1367, 577] on span "No" at bounding box center [1374, 575] width 22 height 19
click at [772, 316] on app-date-cell at bounding box center [737, 413] width 123 height 594
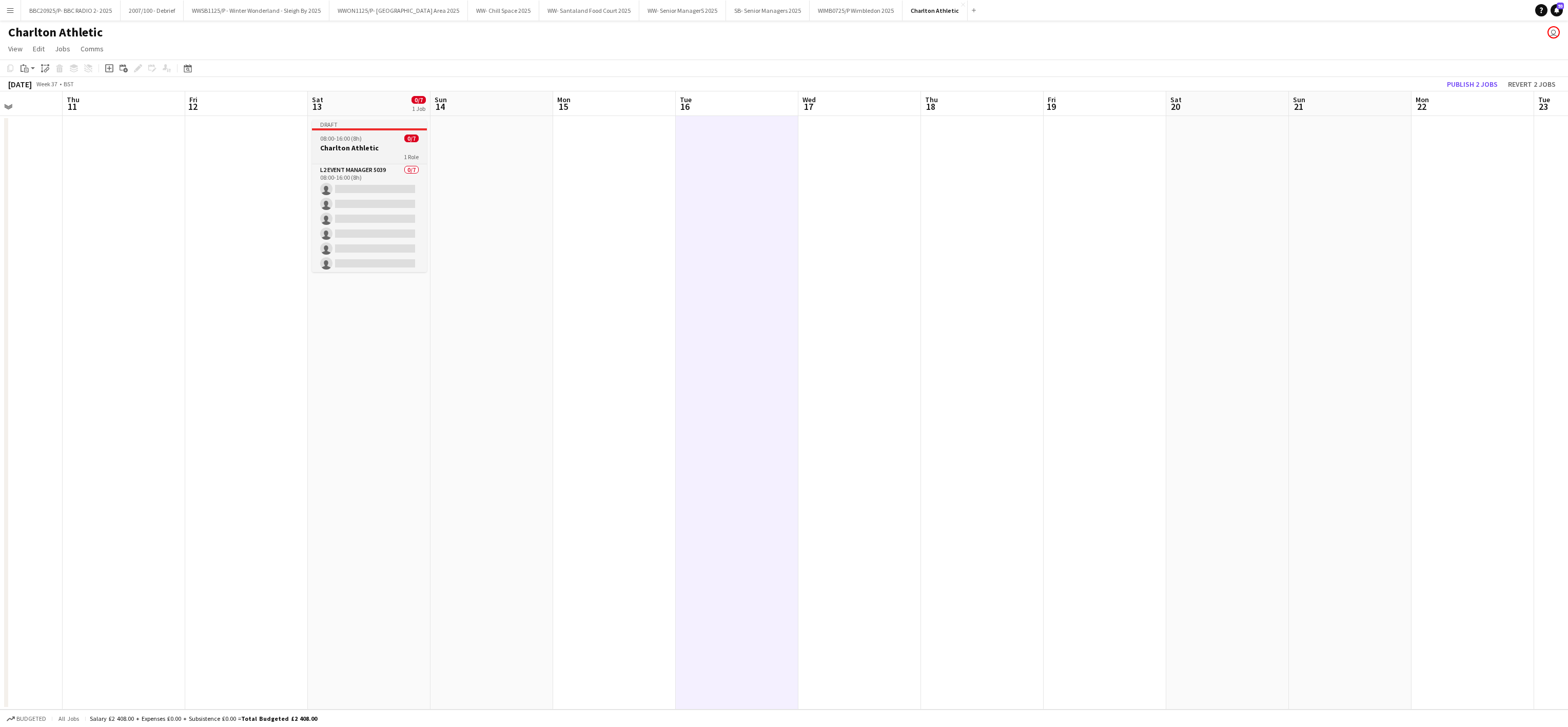
click at [350, 140] on span "08:00-16:00 (8h)" at bounding box center [341, 138] width 42 height 7
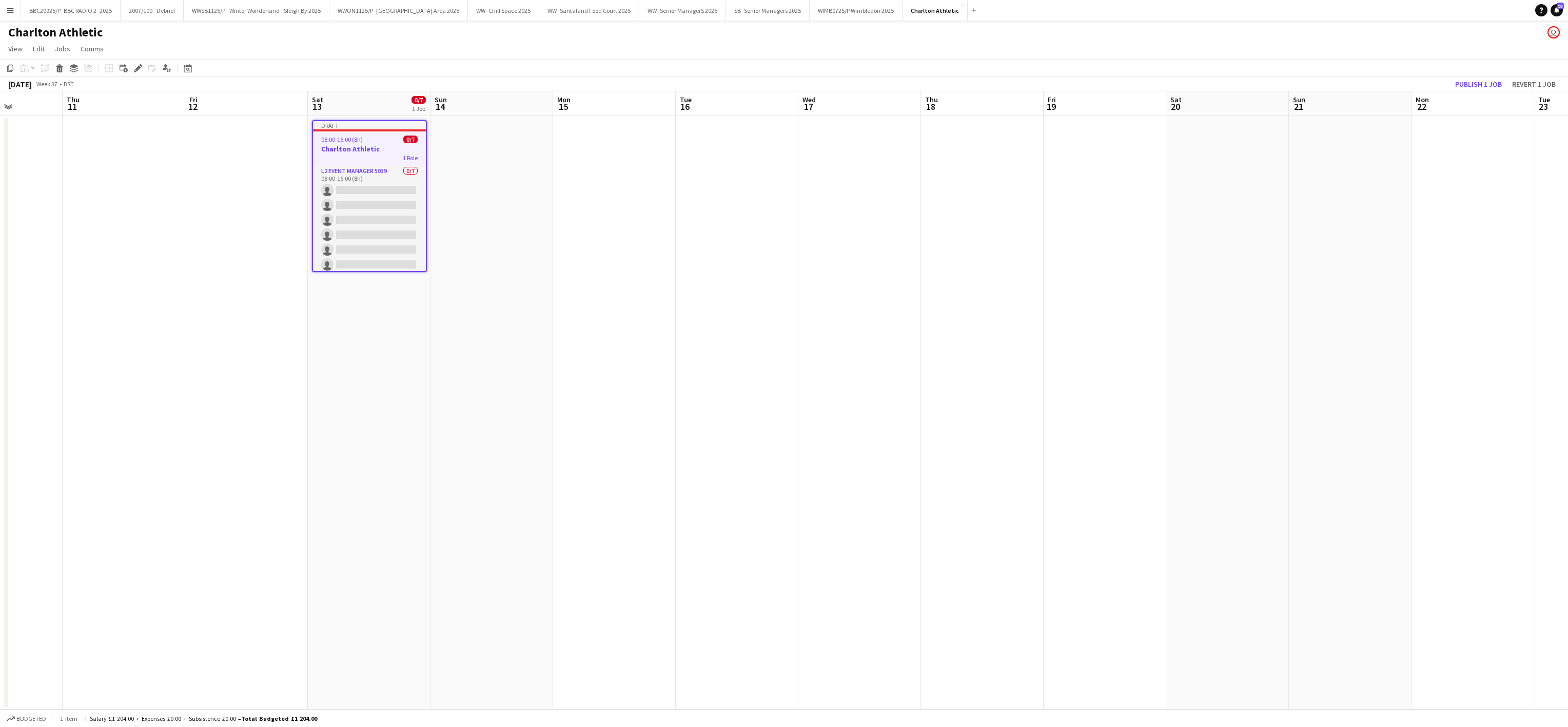
click at [806, 310] on app-date-cell at bounding box center [859, 413] width 123 height 594
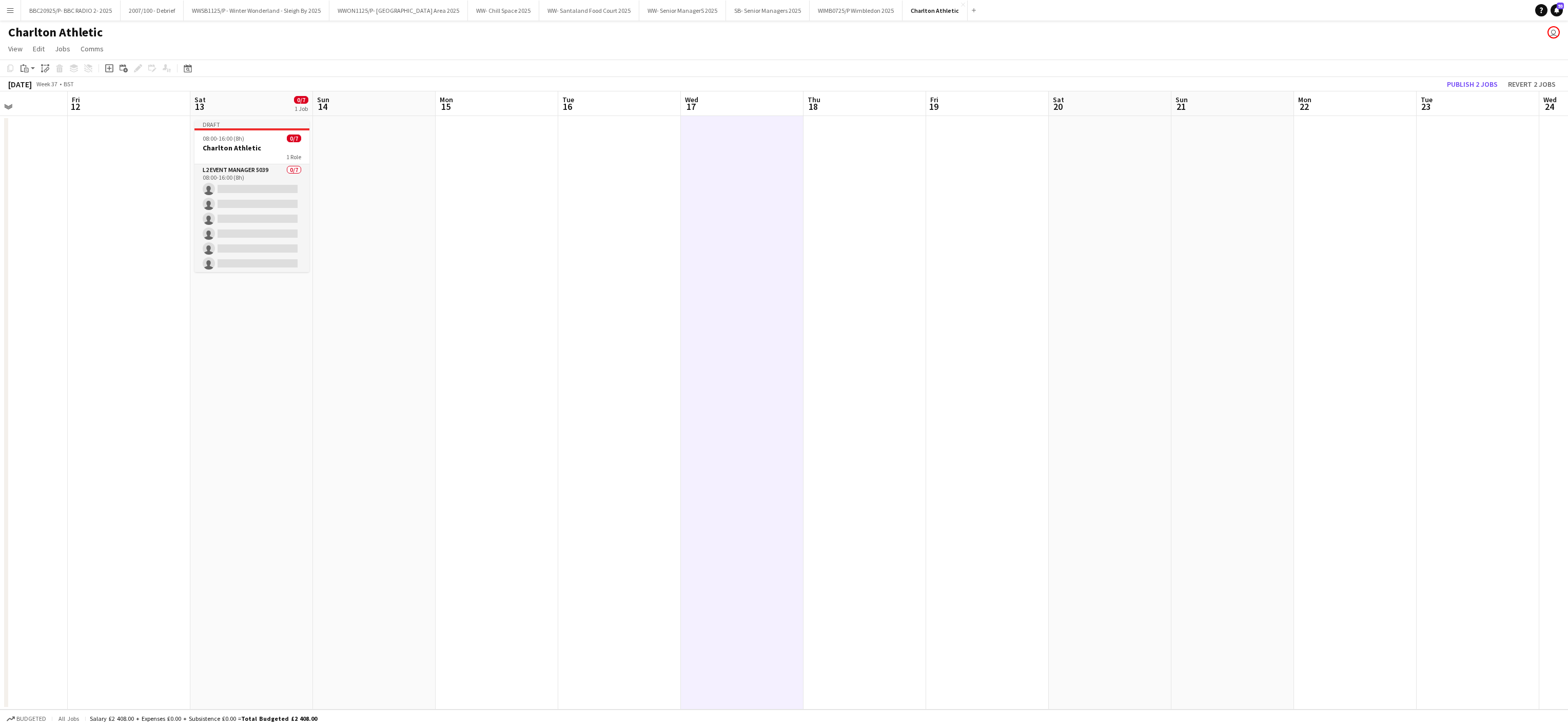
scroll to position [0, 428]
click at [74, 16] on button "BBC20925/P- BBC RADIO 2- 2025 Close" at bounding box center [71, 11] width 100 height 20
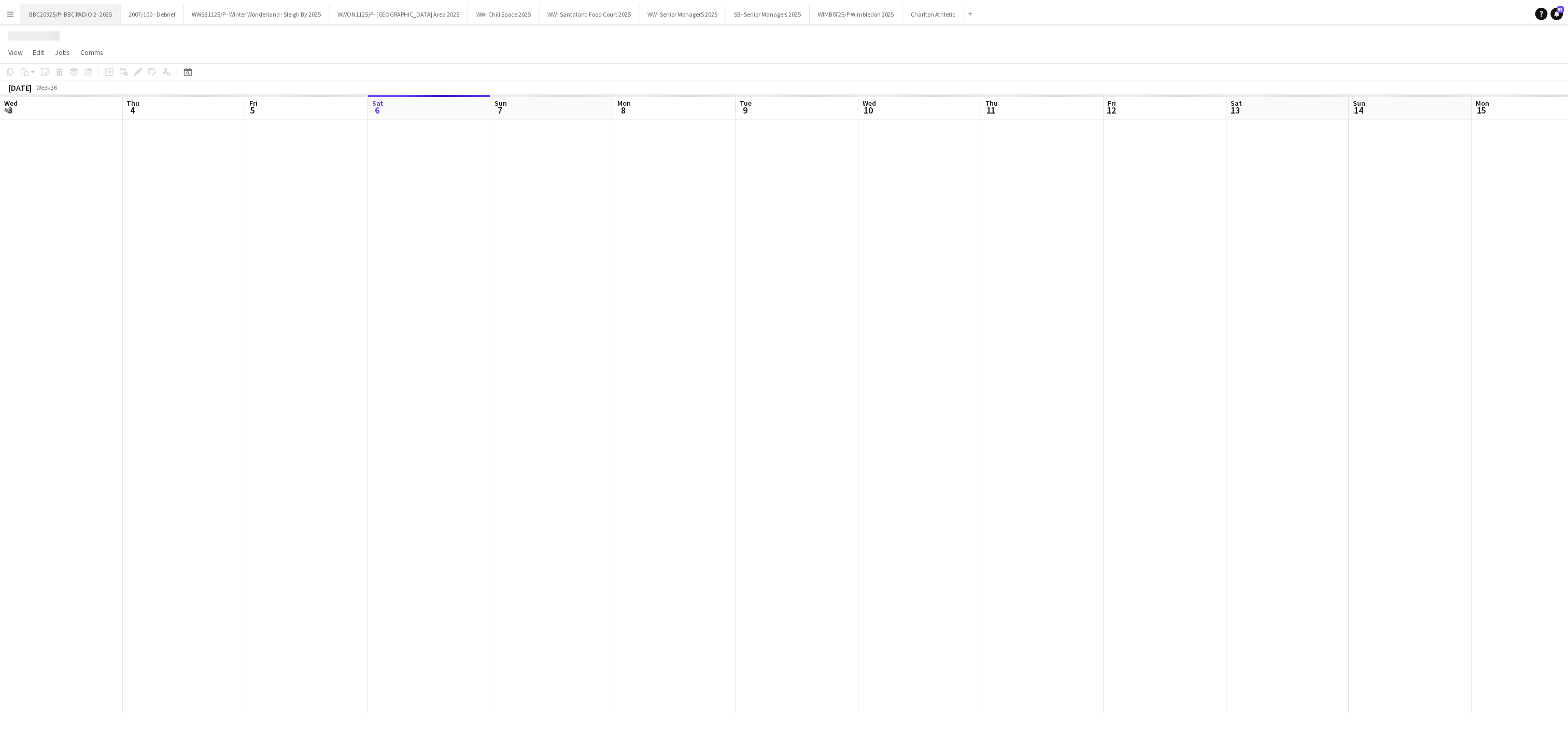
scroll to position [0, 248]
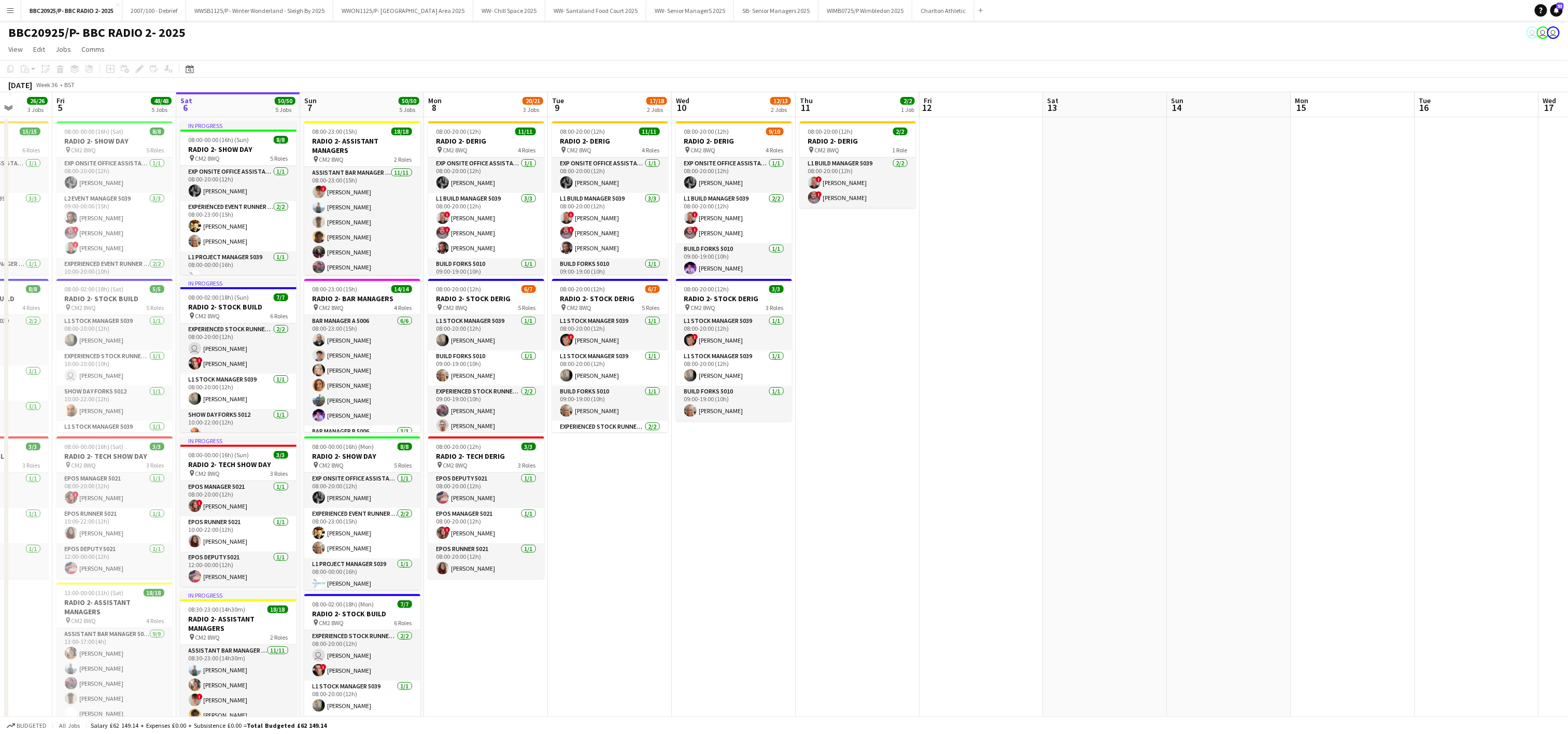
drag, startPoint x: 640, startPoint y: 655, endPoint x: 695, endPoint y: 647, distance: 55.6
click at [695, 647] on app-calendar-viewport "Tue 2 22/22 3 Jobs Wed 3 24/24 3 Jobs Thu 4 26/26 3 Jobs Fri 5 48/48 5 Jobs Sat…" at bounding box center [784, 509] width 1568 height 833
click at [984, 497] on app-date-cell at bounding box center [984, 521] width 124 height 808
